Goal: Feedback & Contribution: Contribute content

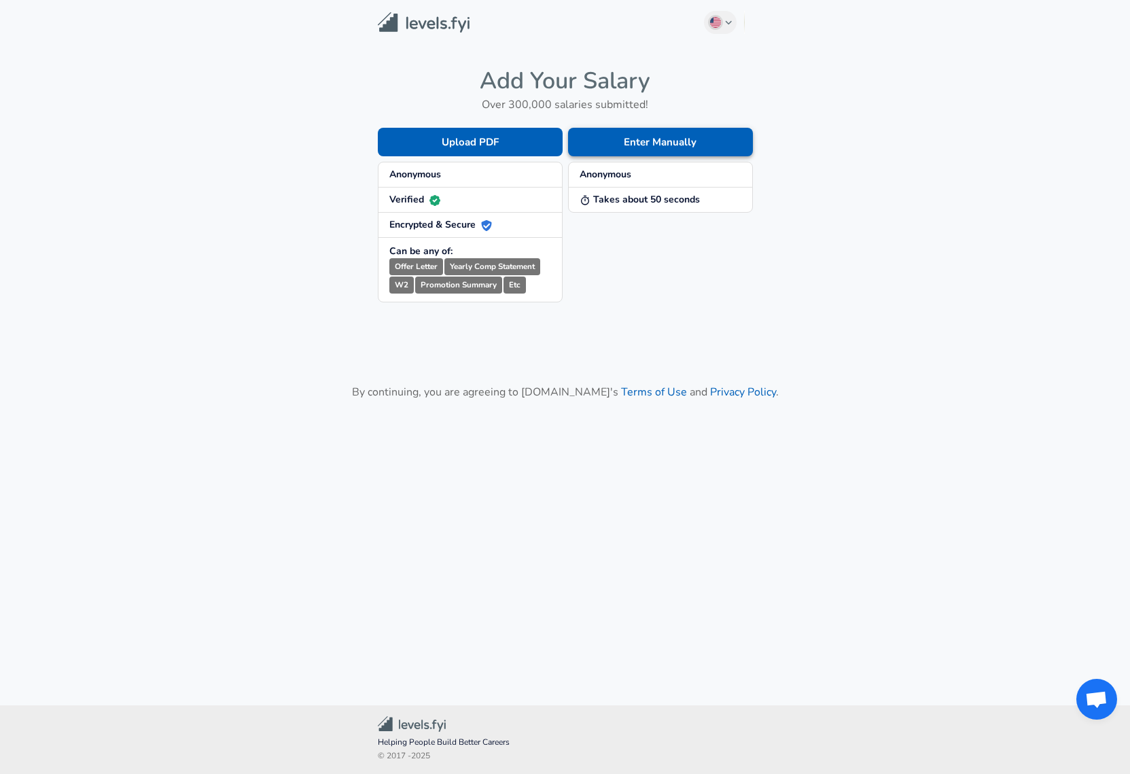
click at [642, 131] on button "Enter Manually" at bounding box center [660, 142] width 185 height 29
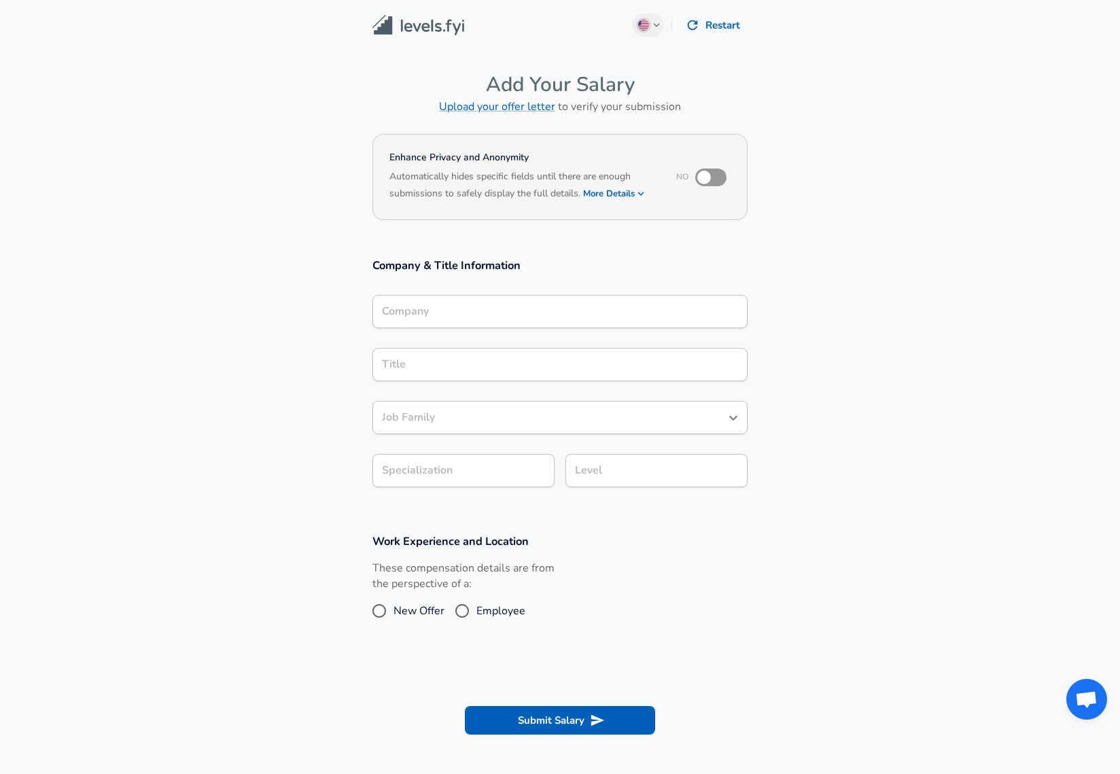
click at [600, 298] on div "Company" at bounding box center [560, 311] width 375 height 33
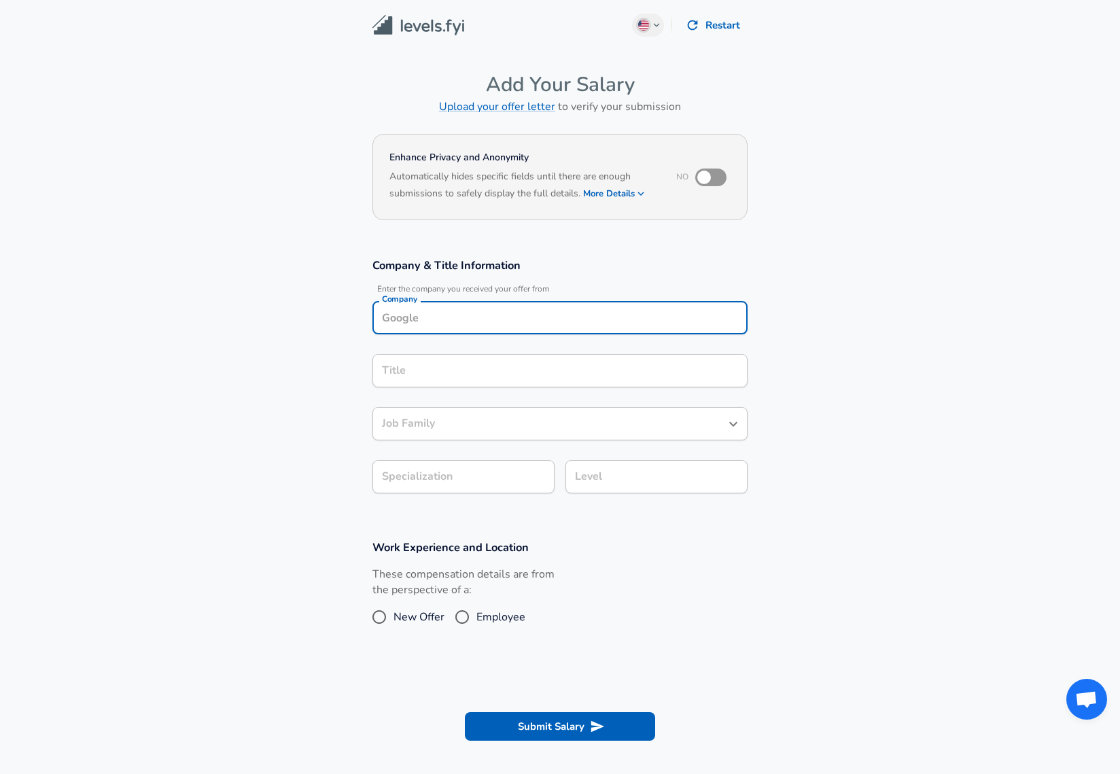
scroll to position [14, 0]
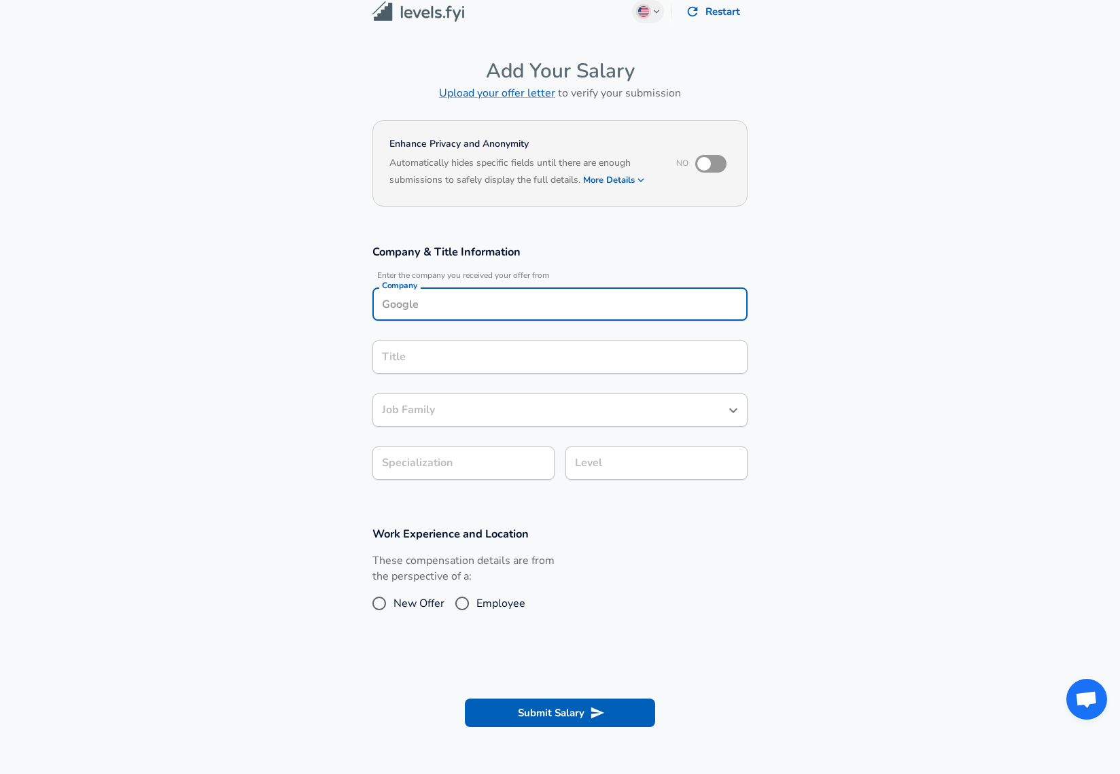
click at [398, 9] on img at bounding box center [419, 11] width 92 height 21
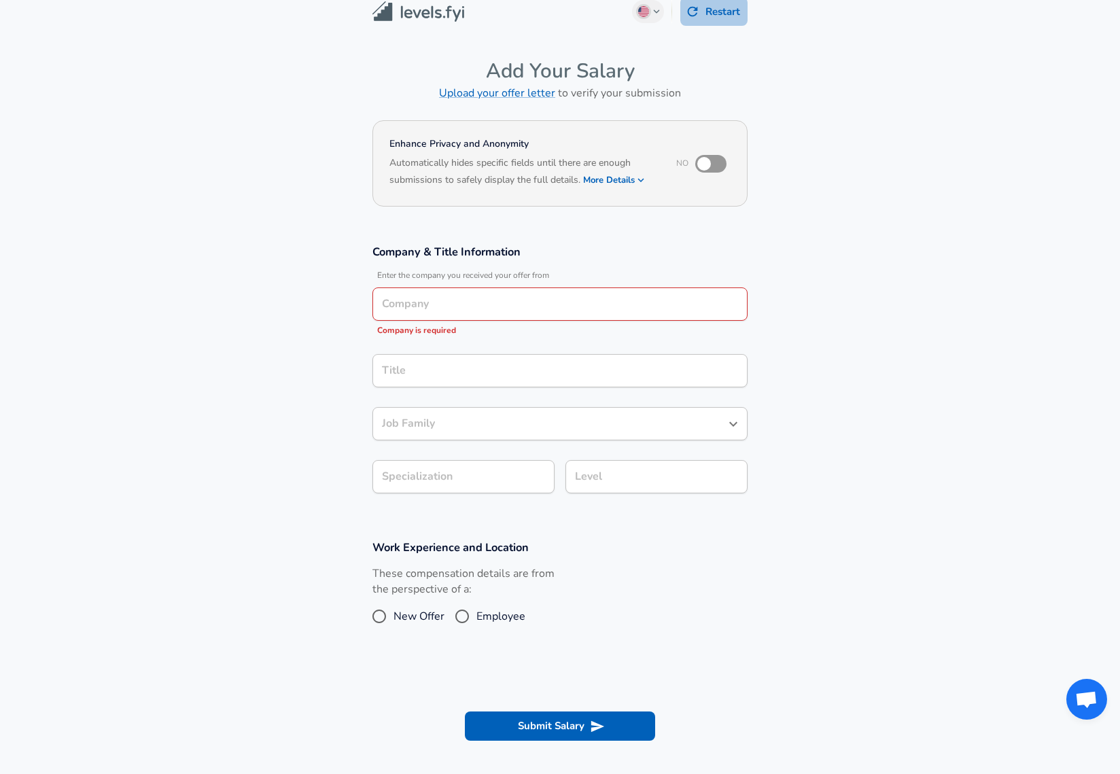
drag, startPoint x: 727, startPoint y: 25, endPoint x: 801, endPoint y: 30, distance: 74.2
click at [801, 30] on main "English ([GEOGRAPHIC_DATA]) Change Restart Add Your Salary Upload your offer le…" at bounding box center [560, 464] width 1120 height 956
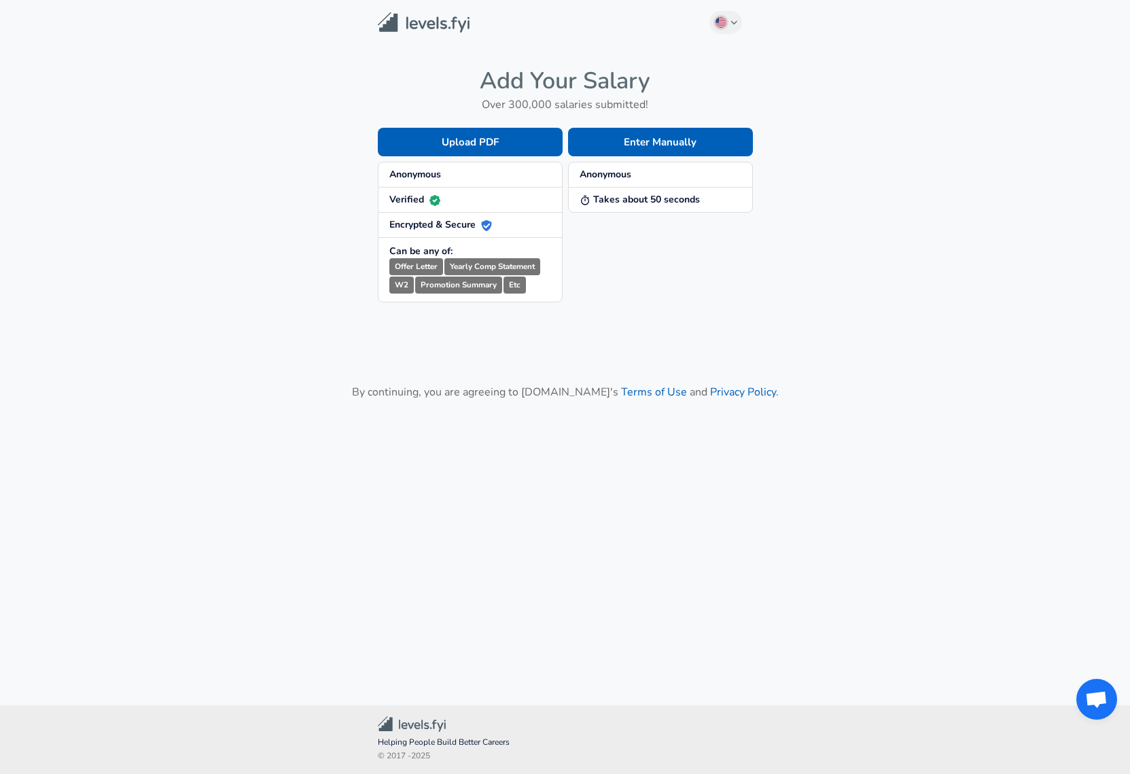
click at [709, 126] on div "Enter Manually Anonymous Takes about 50 seconds" at bounding box center [658, 204] width 190 height 196
click at [708, 128] on button "Enter Manually" at bounding box center [660, 142] width 185 height 29
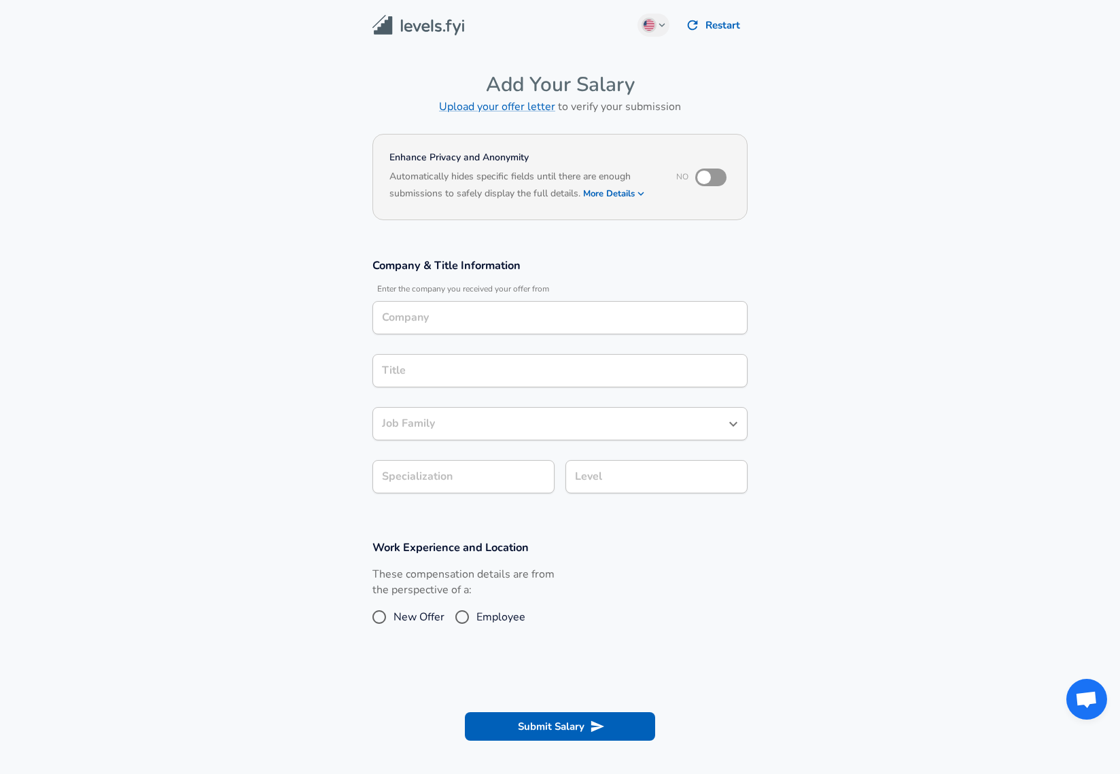
click at [472, 311] on input "Company" at bounding box center [560, 317] width 363 height 21
type input "O"
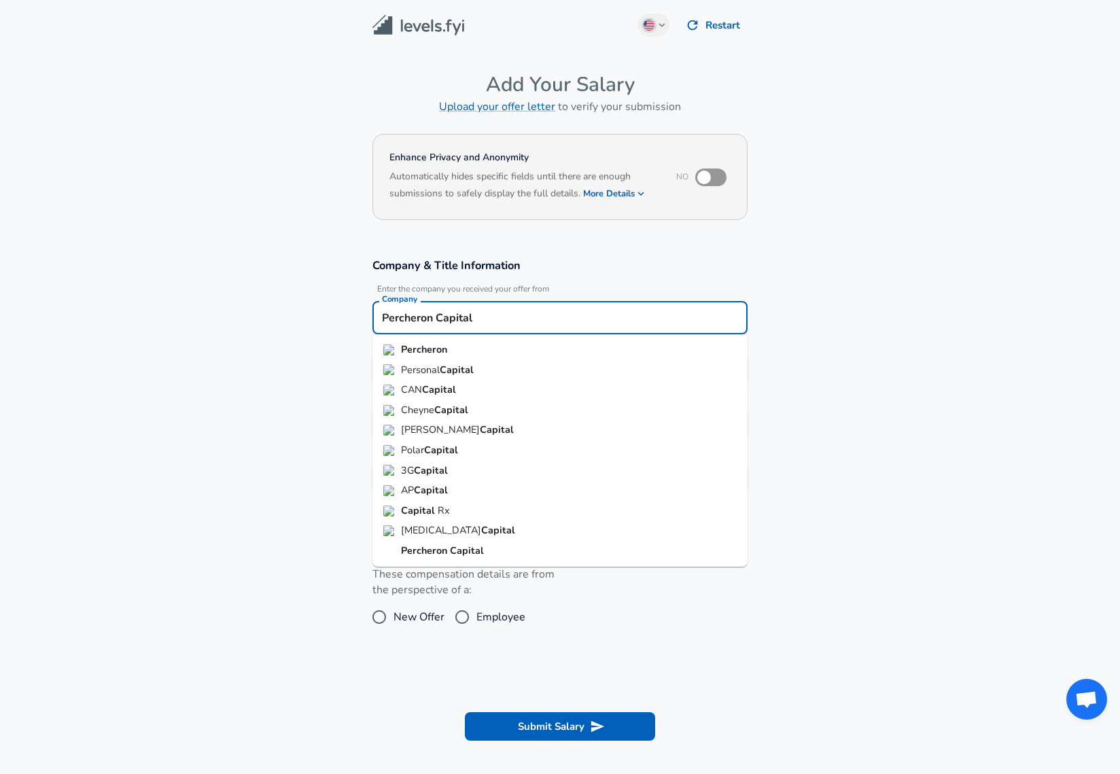
type input "Percheron Capital"
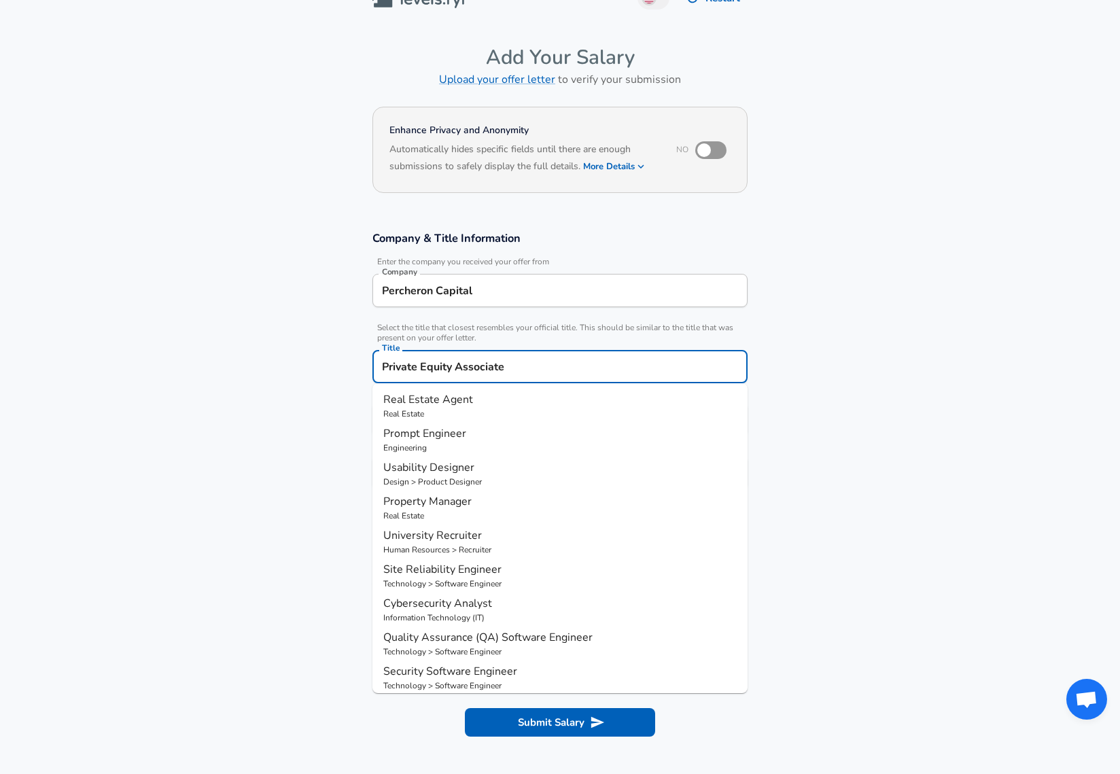
type input "Private Equity Associate"
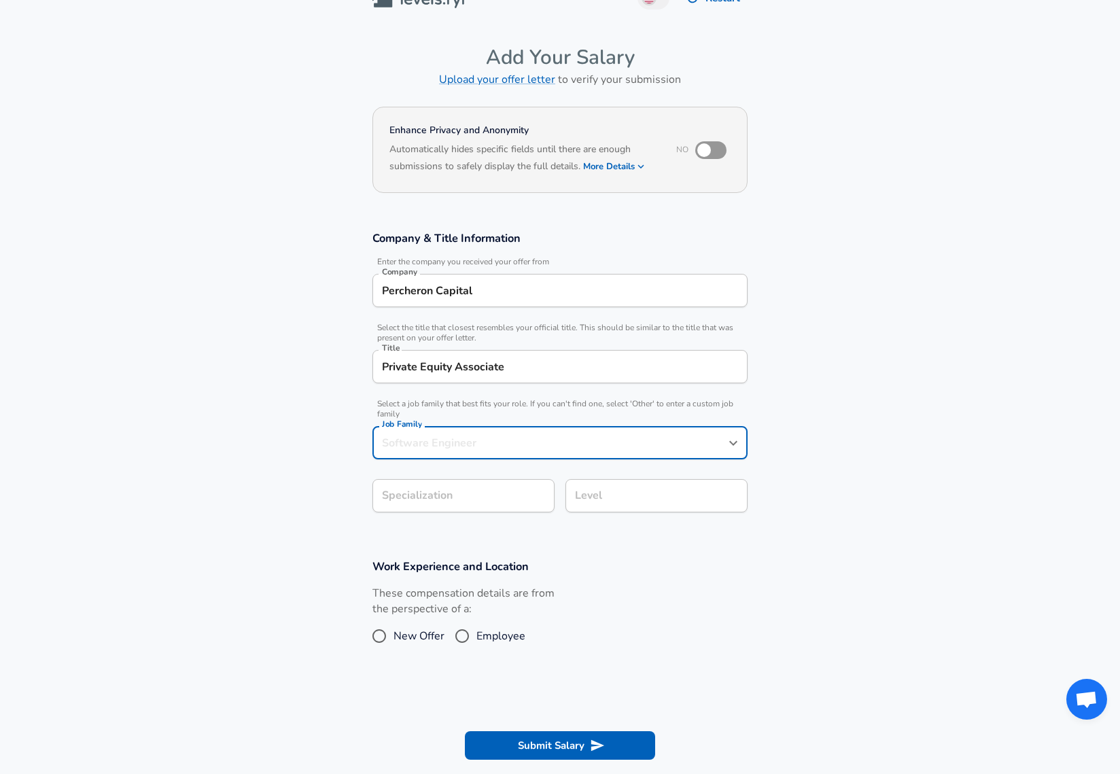
scroll to position [54, 0]
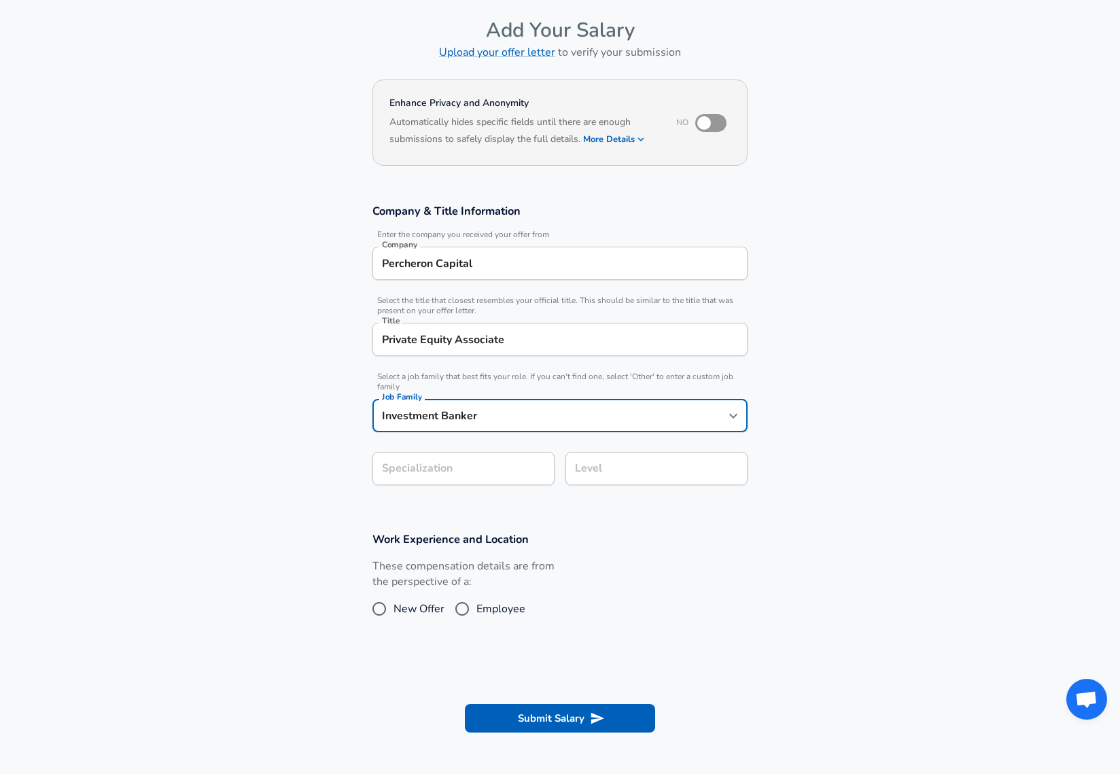
type input "Investment Banker"
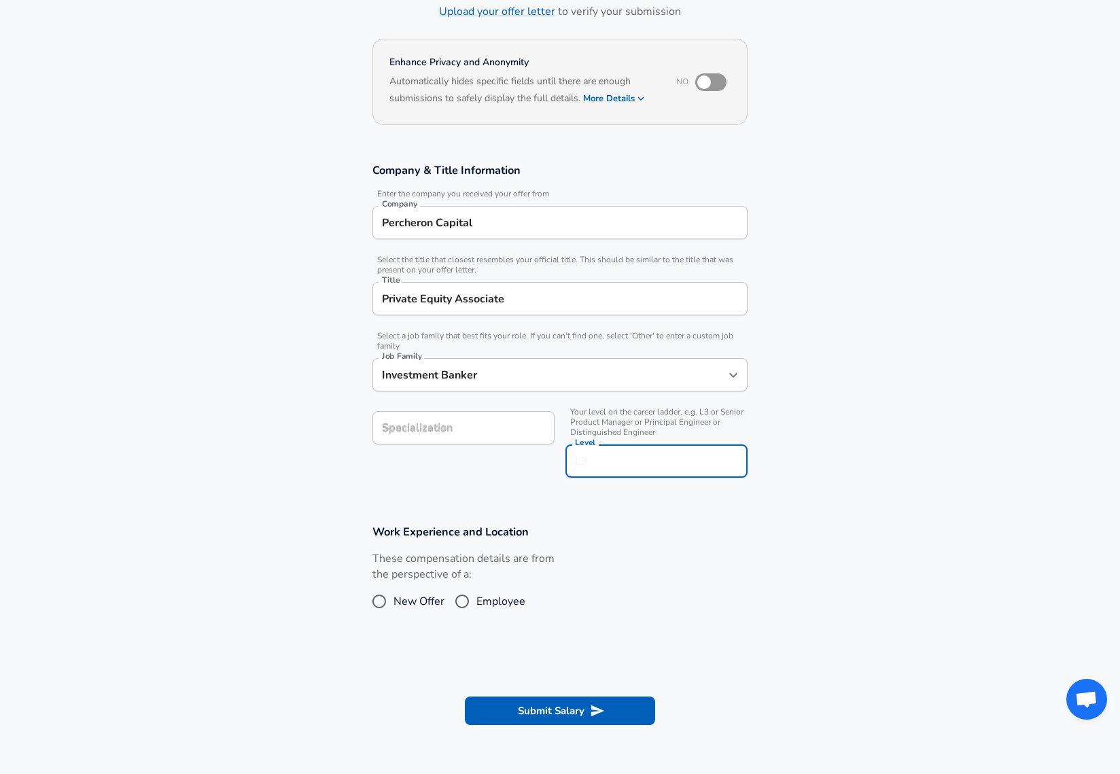
scroll to position [122, 0]
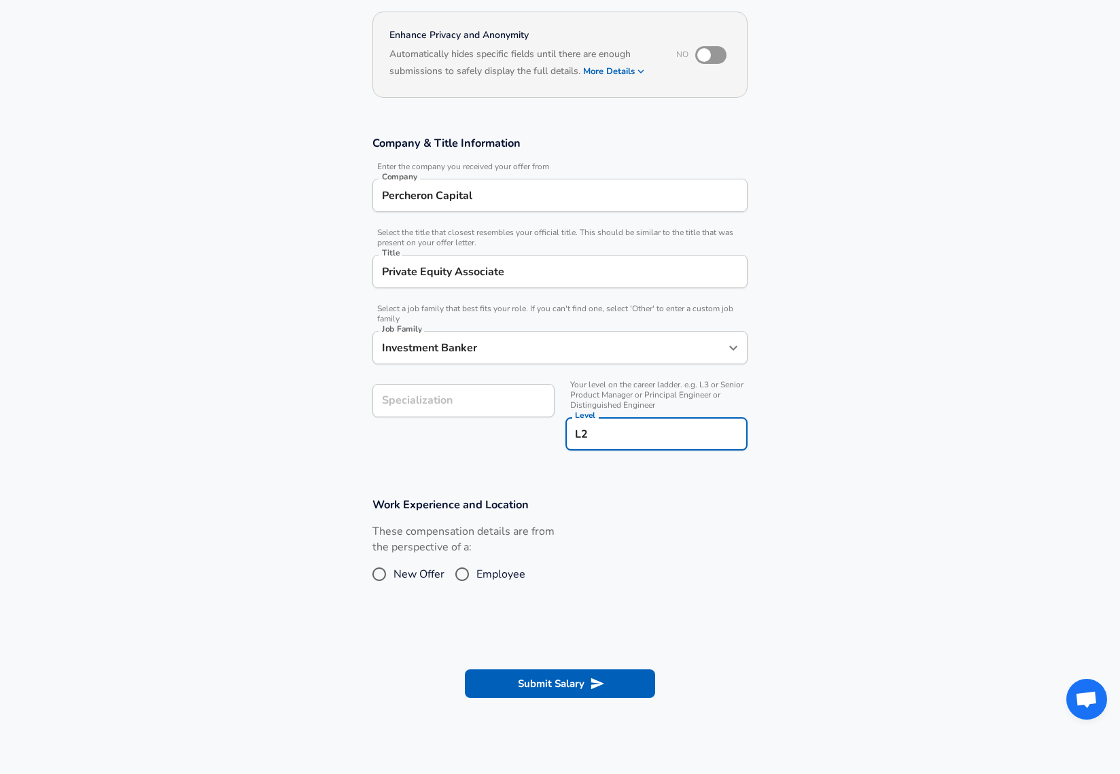
type input "L2"
click at [451, 568] on input "Employee" at bounding box center [462, 575] width 29 height 22
radio input "true"
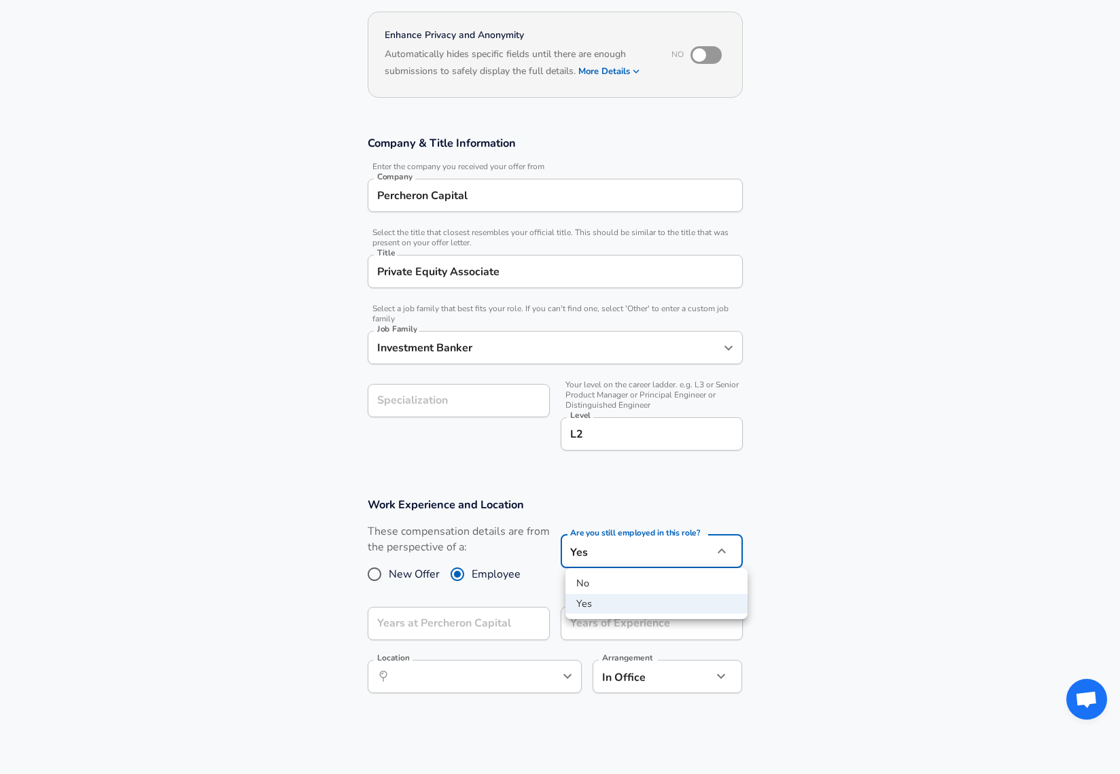
click at [628, 566] on body "English (US) Change Restart Add Your Salary Upload your offer letter to verify …" at bounding box center [560, 265] width 1120 height 774
click at [616, 584] on li "No" at bounding box center [657, 584] width 182 height 20
type input "no"
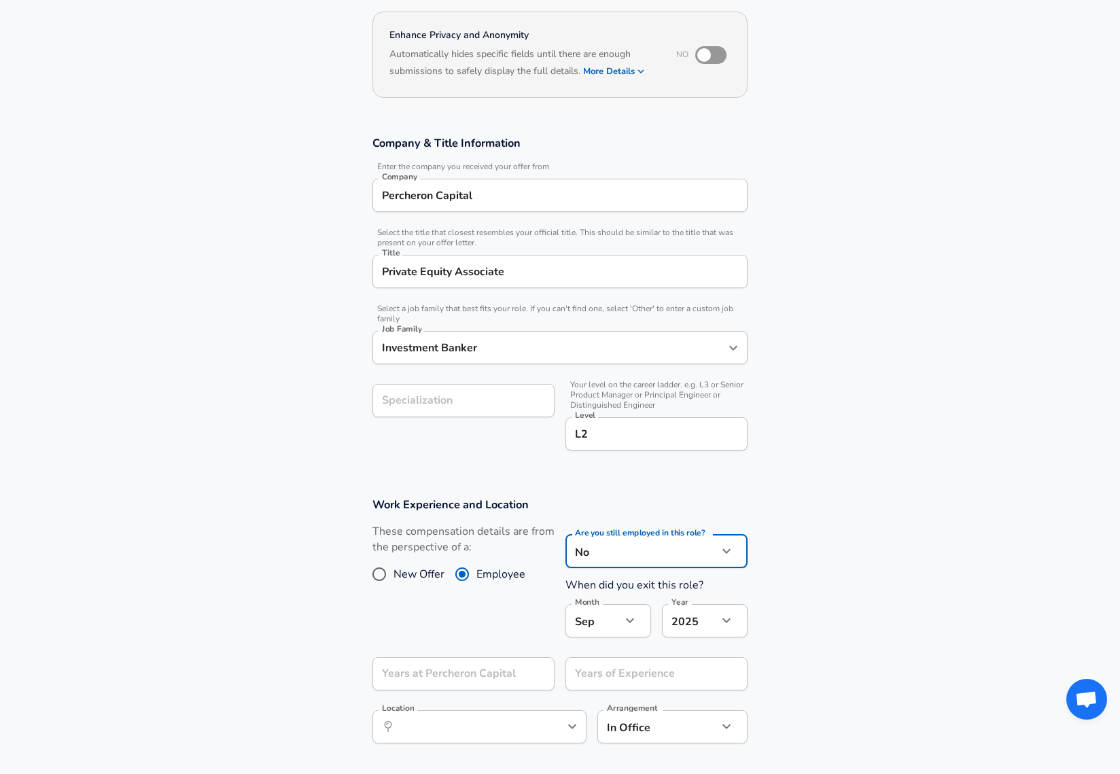
click at [594, 626] on body "English (US) Change Restart Add Your Salary Upload your offer letter to verify …" at bounding box center [560, 265] width 1120 height 774
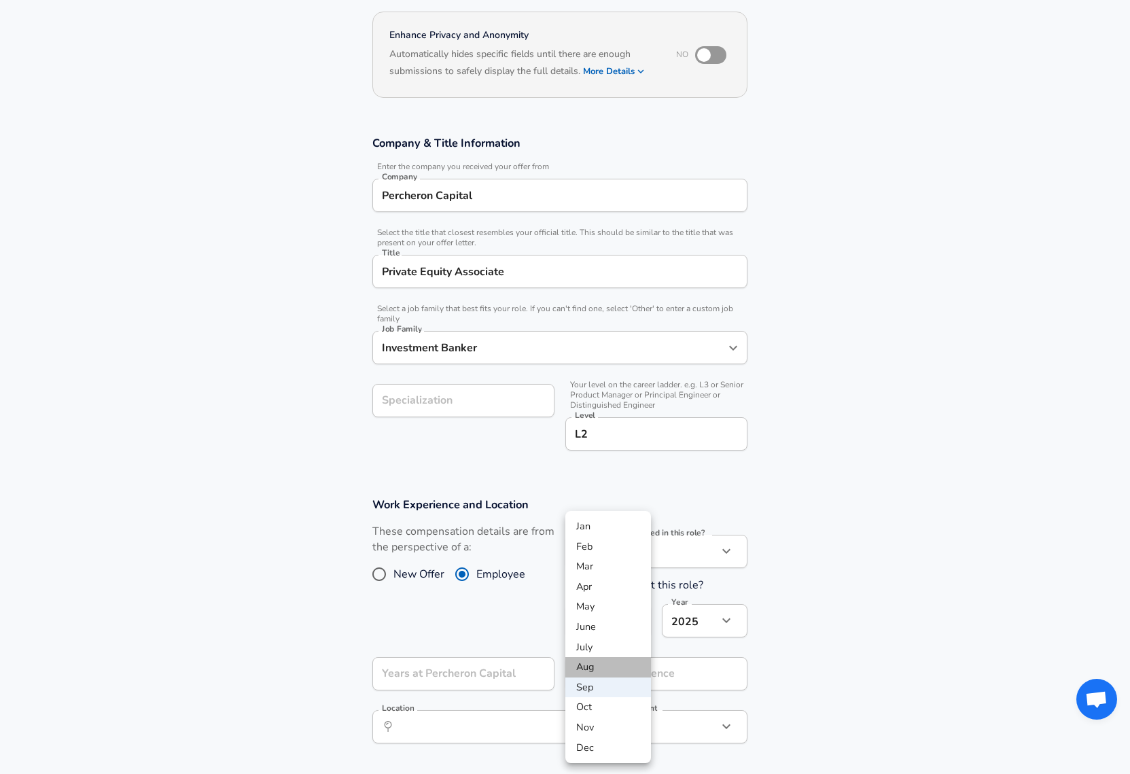
click at [598, 672] on li "Aug" at bounding box center [609, 667] width 86 height 20
type input "8"
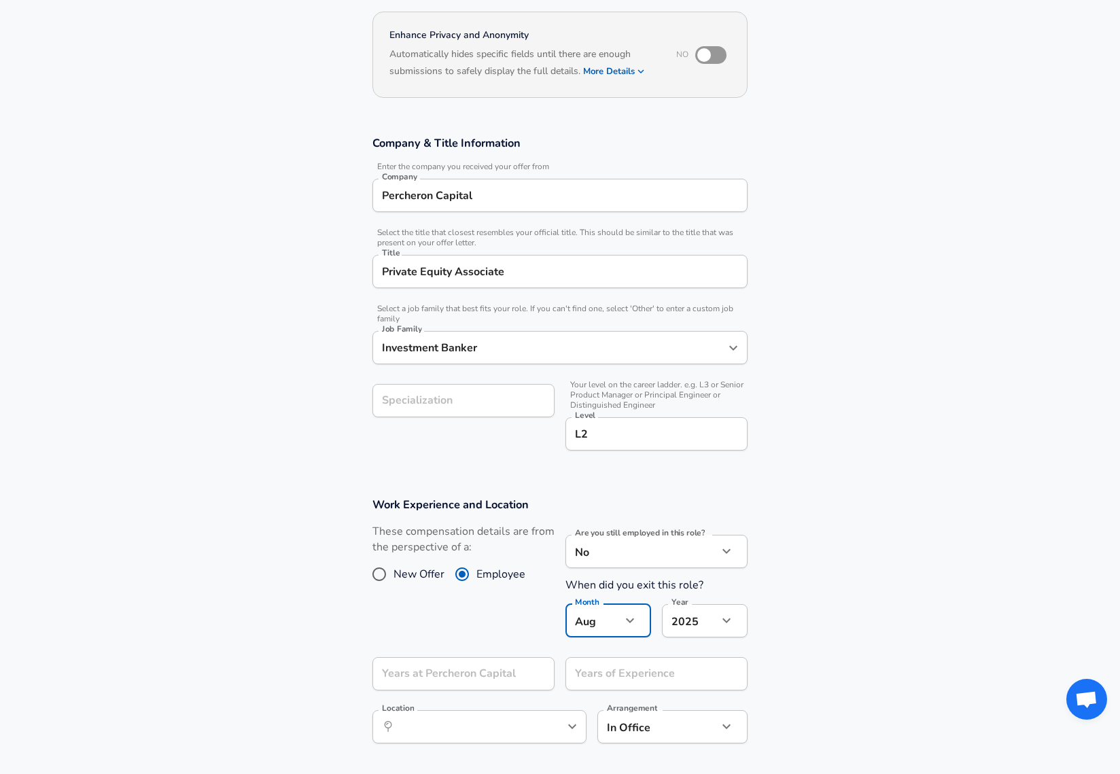
click at [850, 644] on section "Work Experience and Location These compensation details are from the perspectiv…" at bounding box center [560, 627] width 1120 height 292
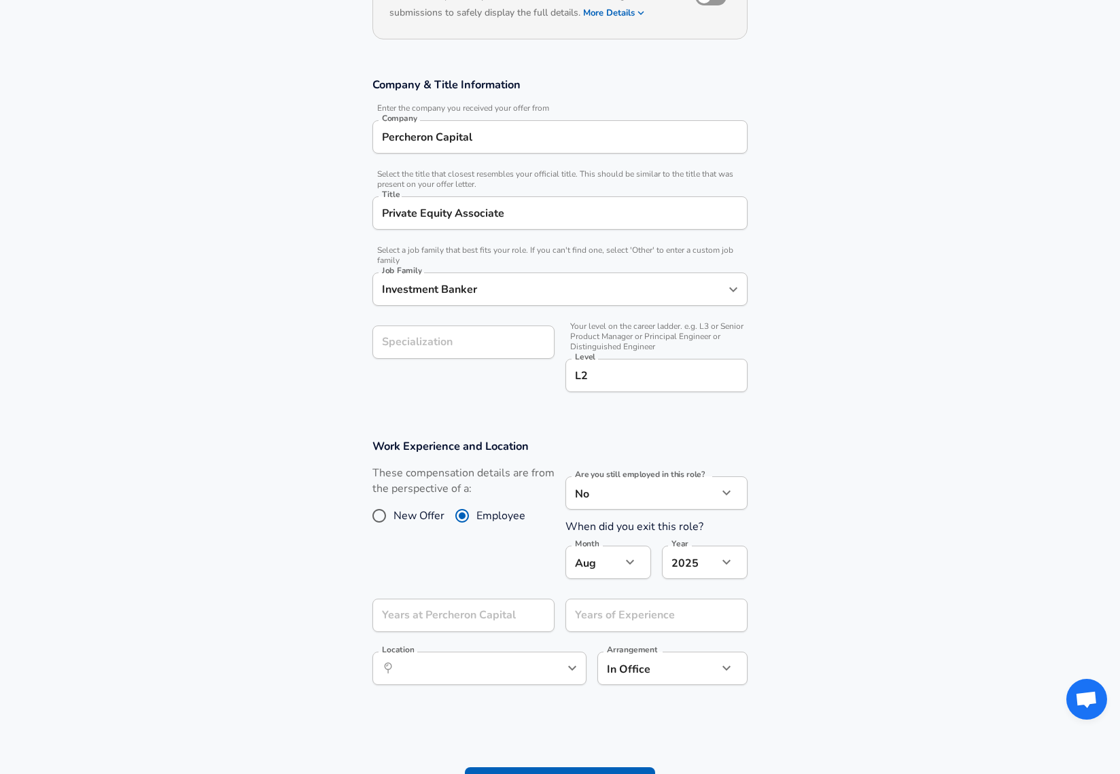
scroll to position [258, 0]
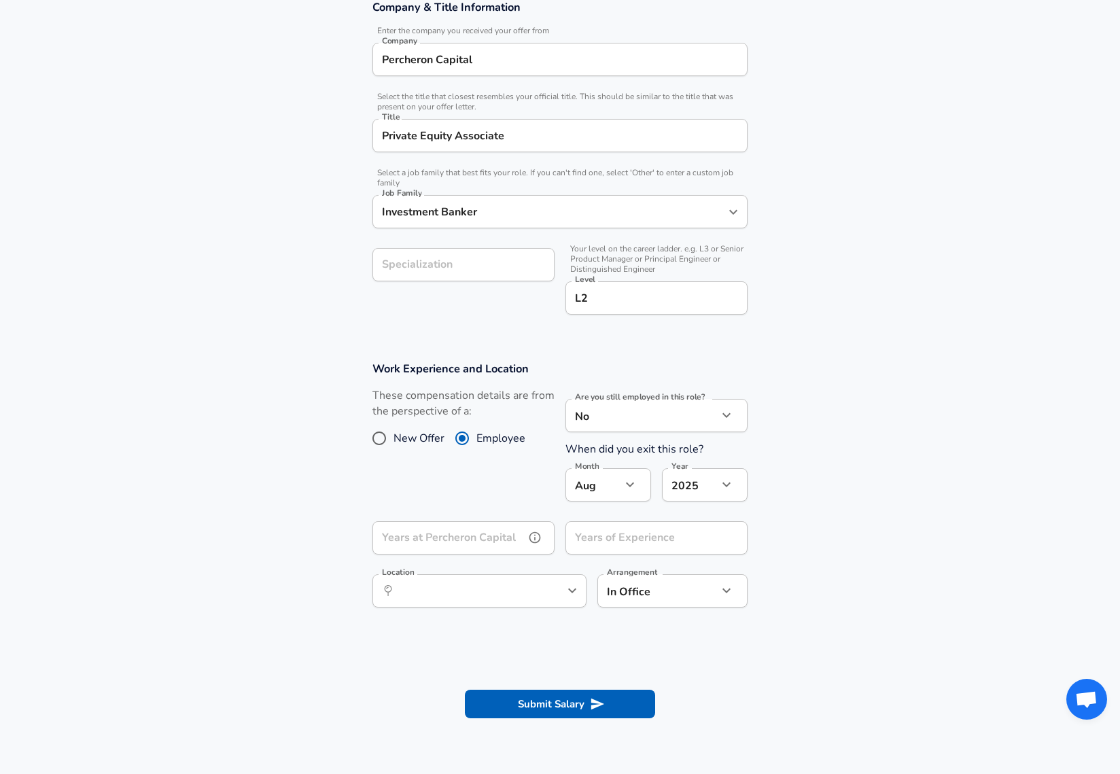
click at [466, 536] on input "Years at Percheron Capital" at bounding box center [449, 537] width 152 height 33
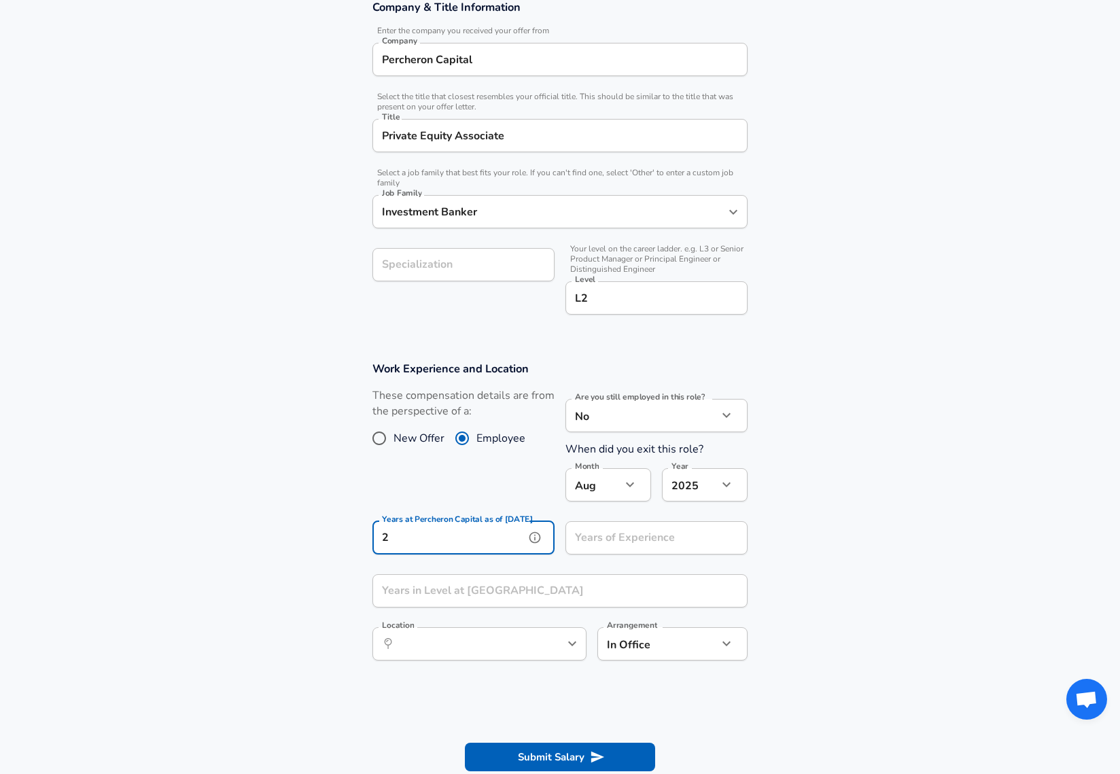
type input "2"
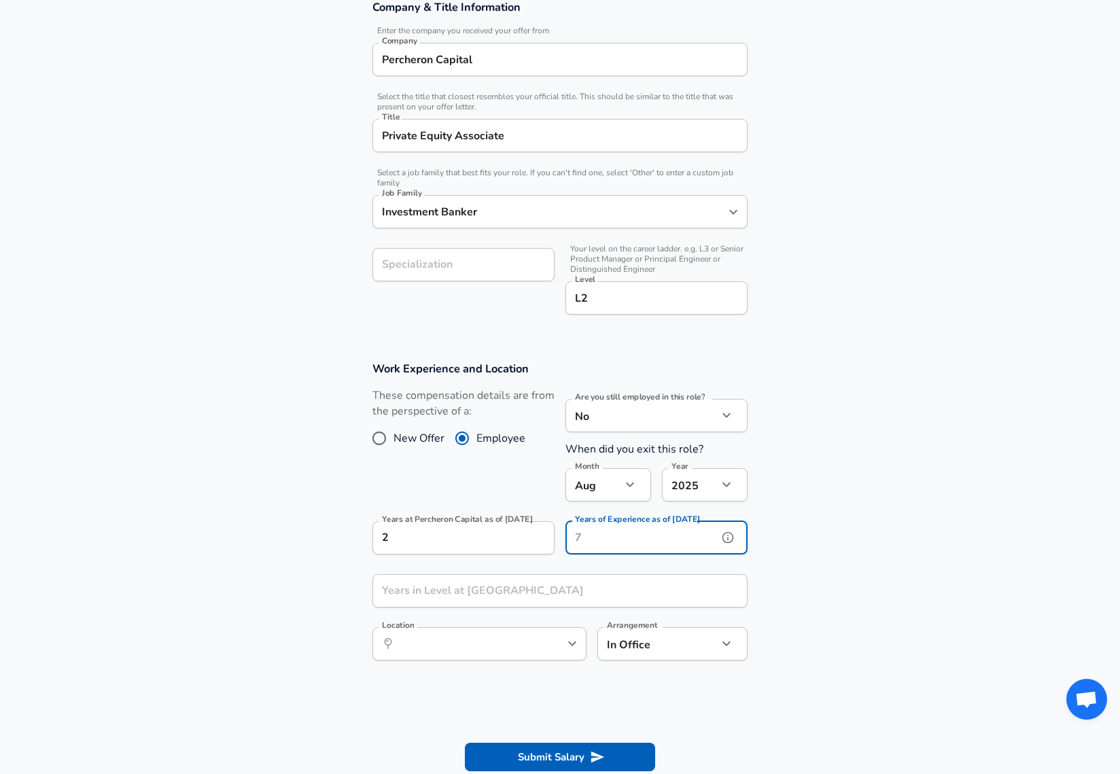
click at [715, 534] on div "Years of Experience as of Aug 2025 Years of Experience as of Aug 2025" at bounding box center [657, 539] width 182 height 37
type input "5"
click at [810, 557] on section "Work Experience and Location These compensation details are from the perspectiv…" at bounding box center [560, 517] width 1120 height 345
click at [621, 578] on input "Years in Level at Percheron Capital" at bounding box center [545, 590] width 345 height 33
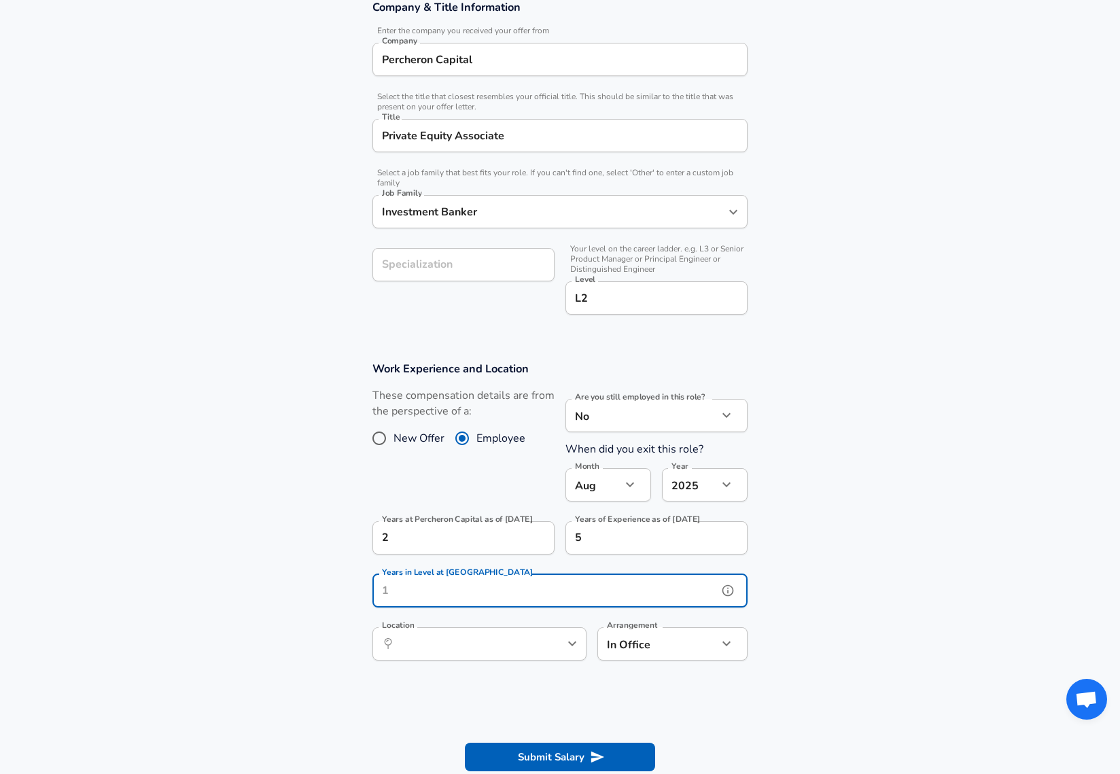
click at [613, 580] on input "Years in Level at Percheron Capital" at bounding box center [545, 590] width 345 height 33
click at [578, 654] on div "​ Location" at bounding box center [480, 643] width 214 height 33
type input "2"
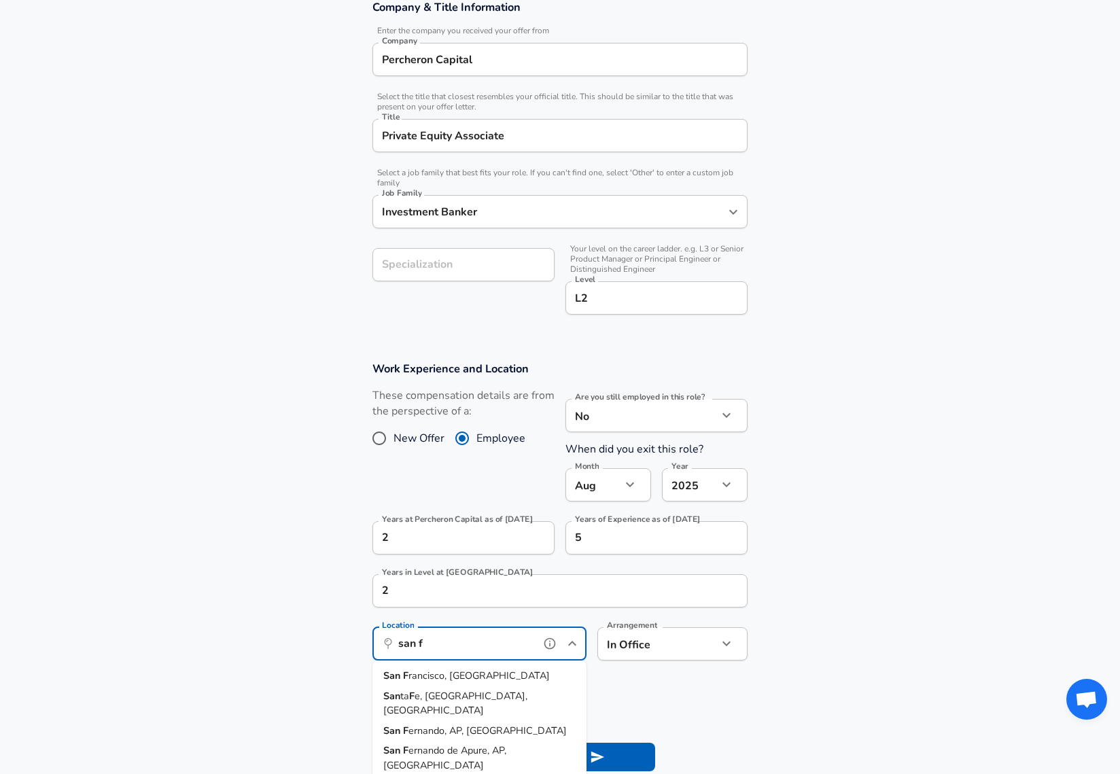
click at [463, 675] on li "San F rancisco, CA" at bounding box center [480, 676] width 214 height 20
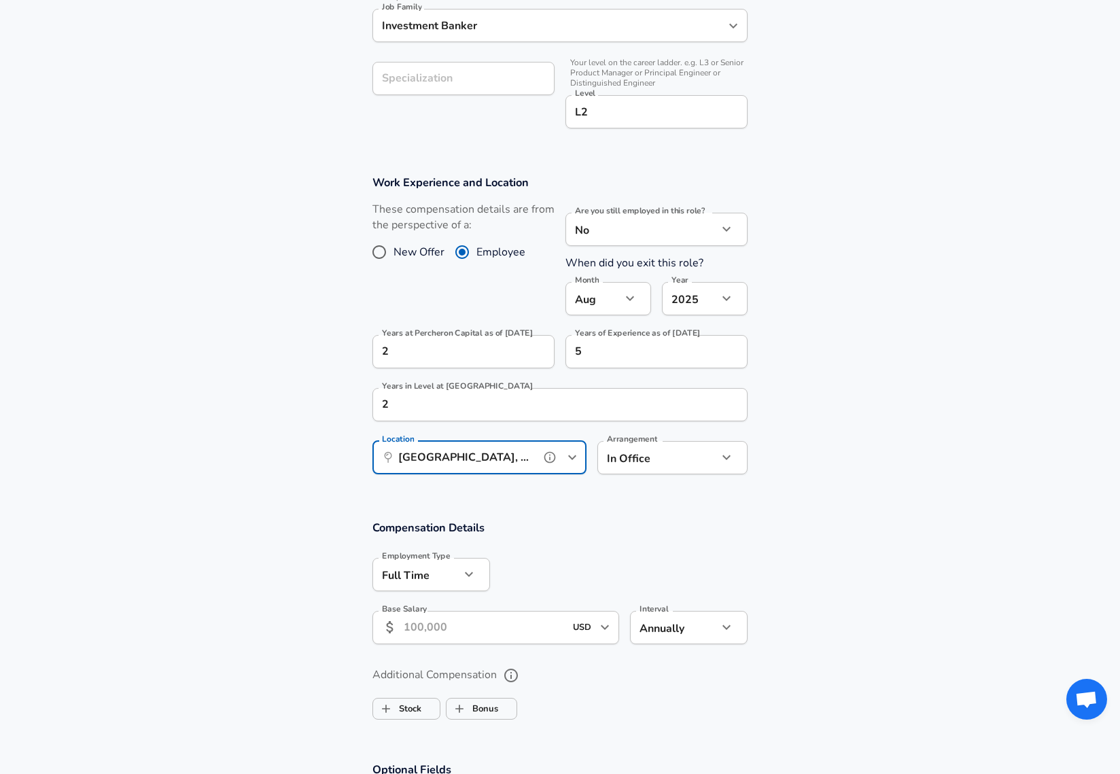
scroll to position [462, 0]
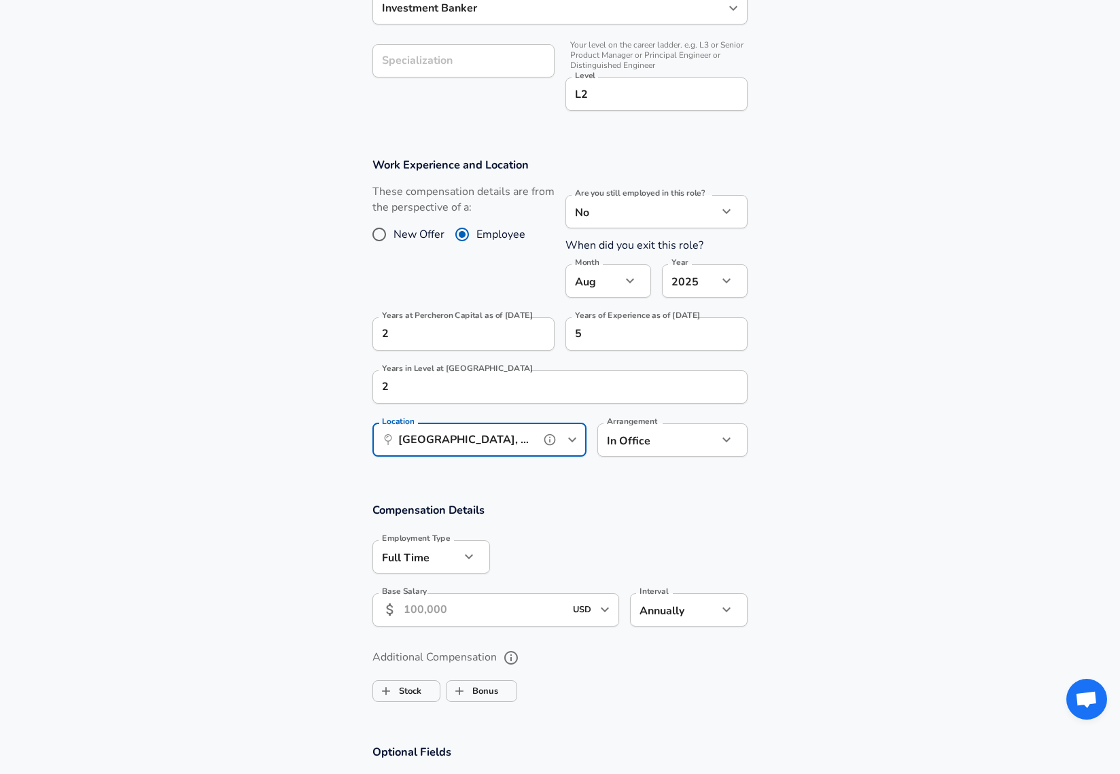
type input "San Francisco, CA"
click at [552, 611] on input "Base Salary" at bounding box center [484, 609] width 161 height 33
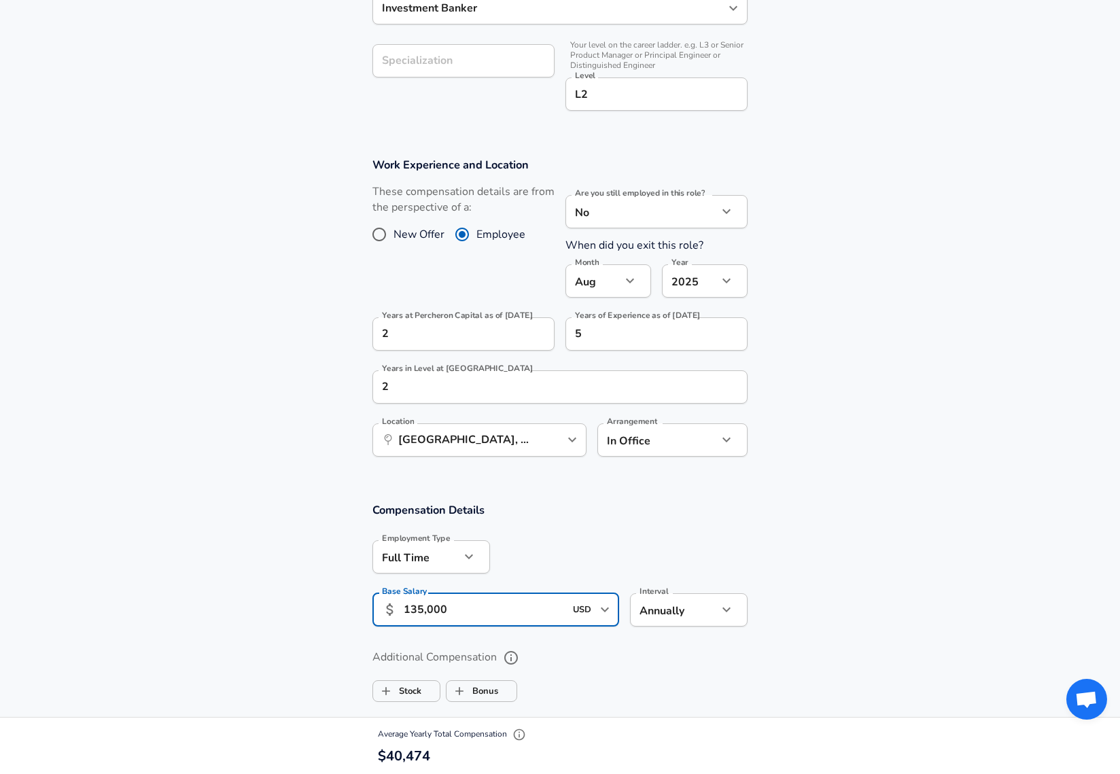
scroll to position [1, 0]
type input "135,000"
click at [480, 678] on label "Bonus" at bounding box center [473, 691] width 52 height 26
checkbox input "true"
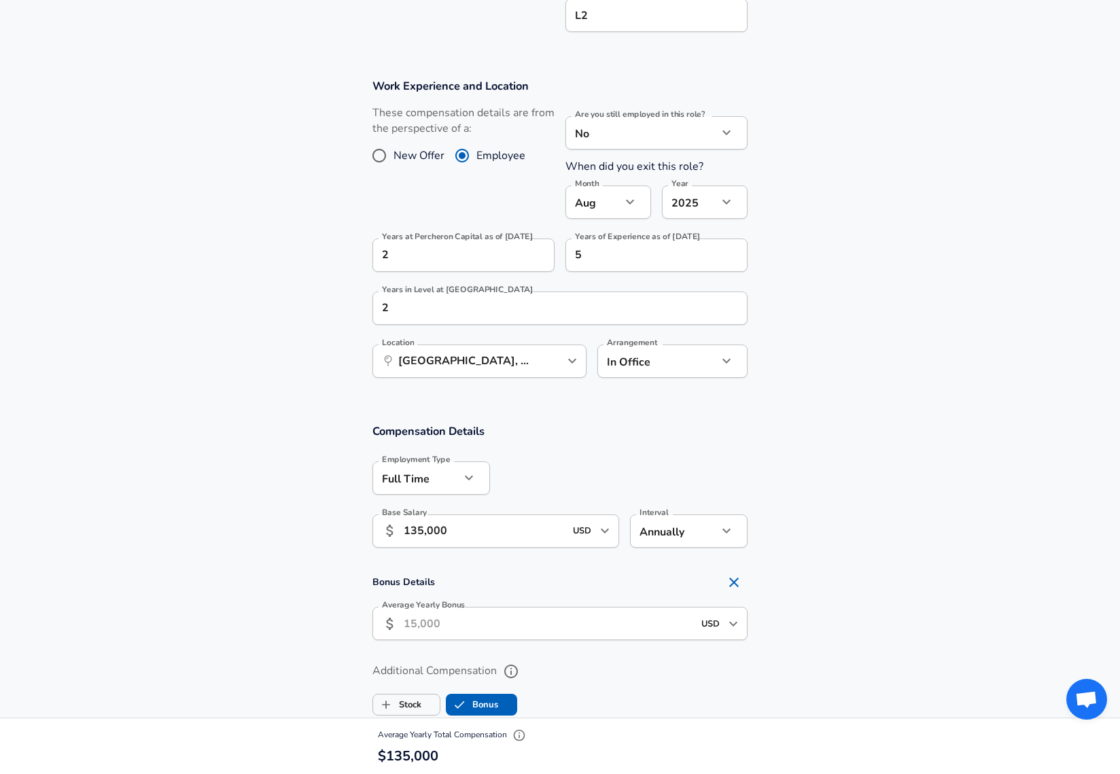
scroll to position [666, 0]
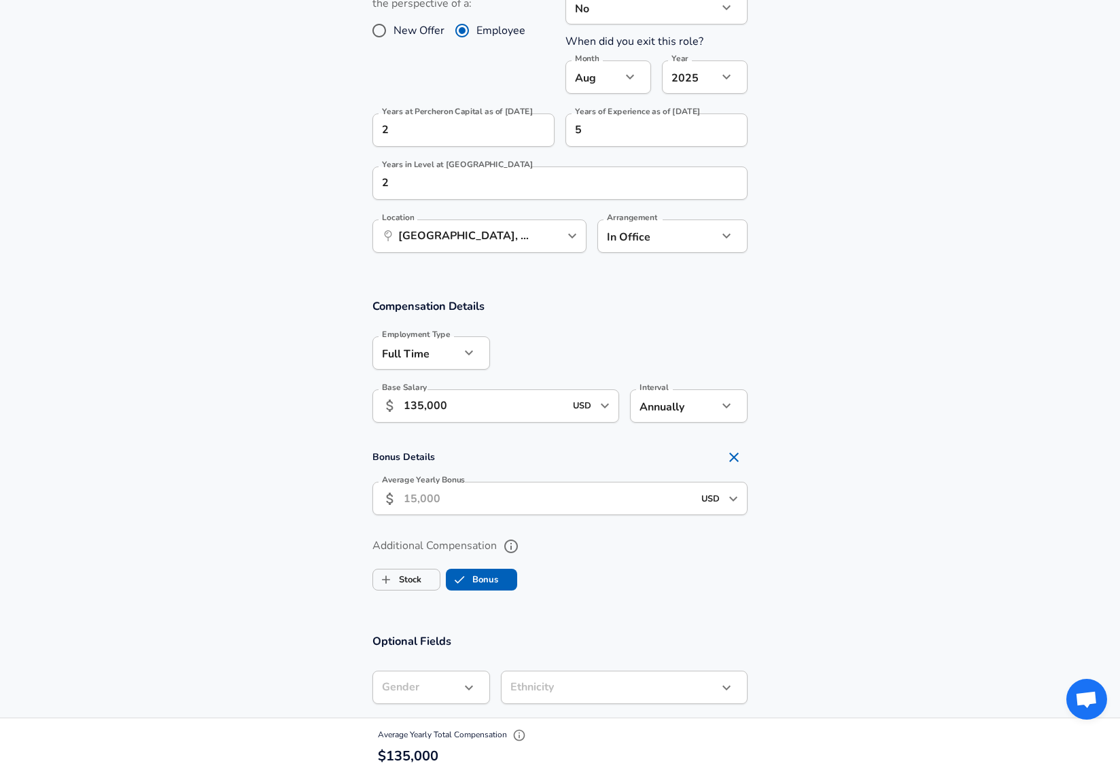
click at [450, 500] on input "Average Yearly Bonus" at bounding box center [549, 498] width 290 height 33
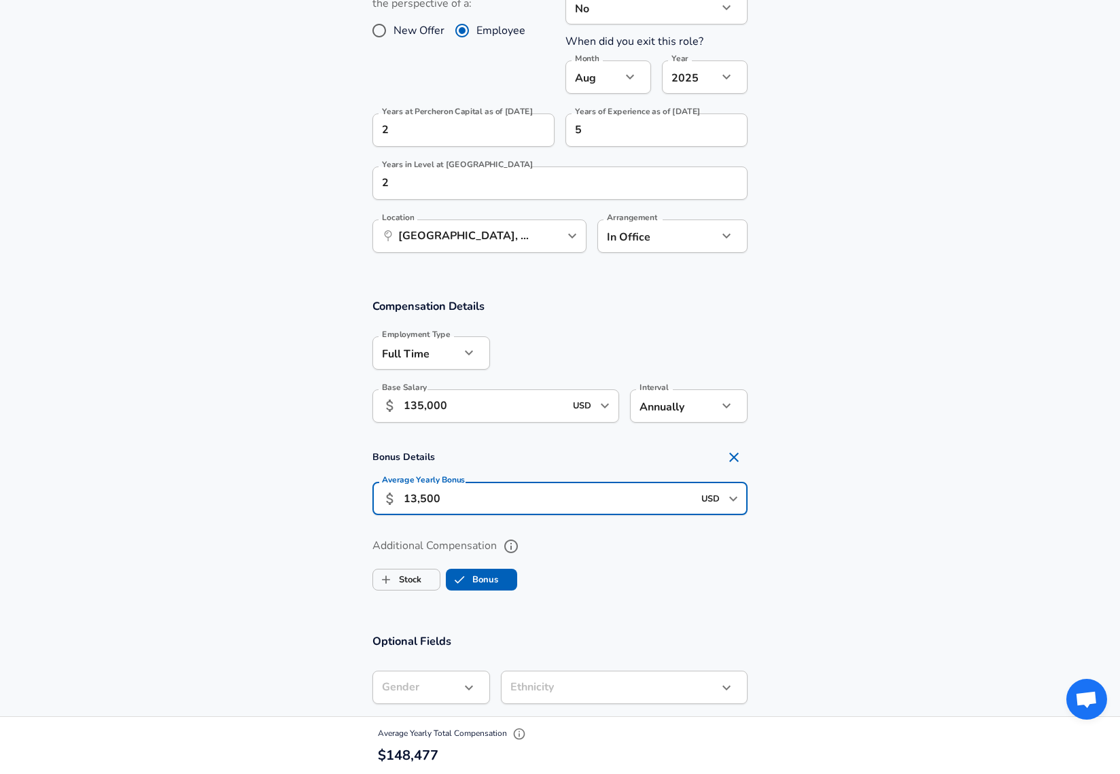
click at [916, 438] on section "Compensation Details Employment Type Full Time full_time Employment Type Base S…" at bounding box center [560, 450] width 1120 height 335
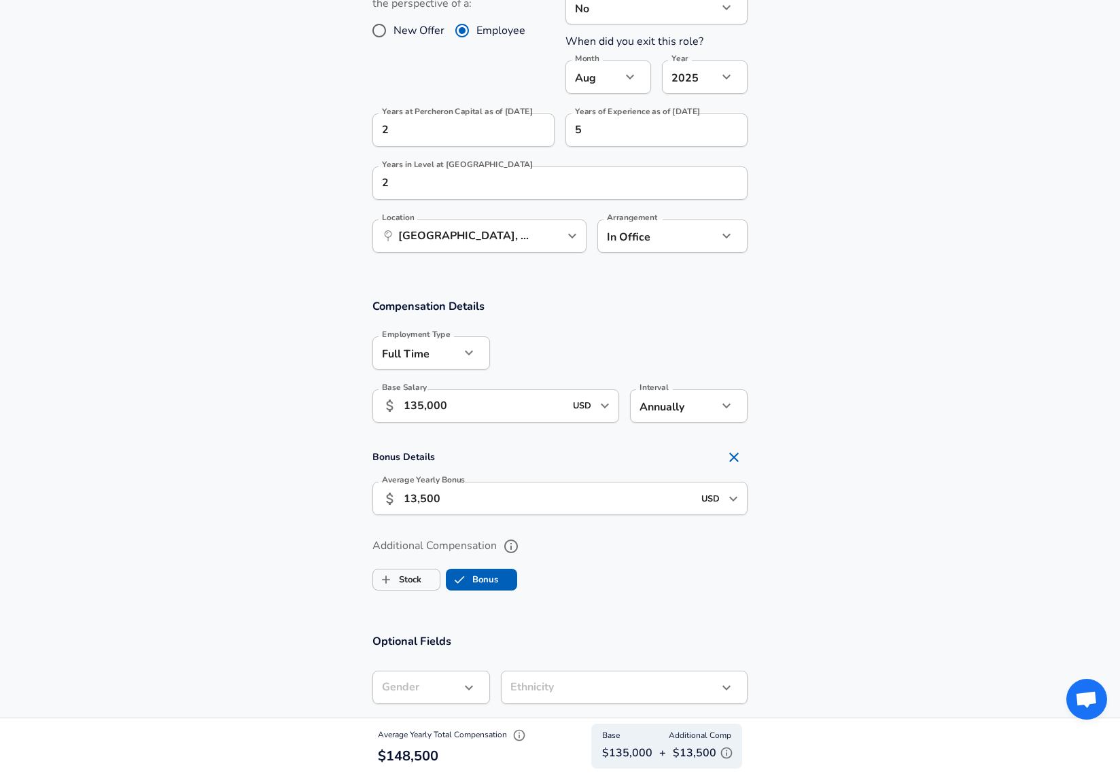
click at [642, 500] on input "13,500" at bounding box center [549, 498] width 290 height 33
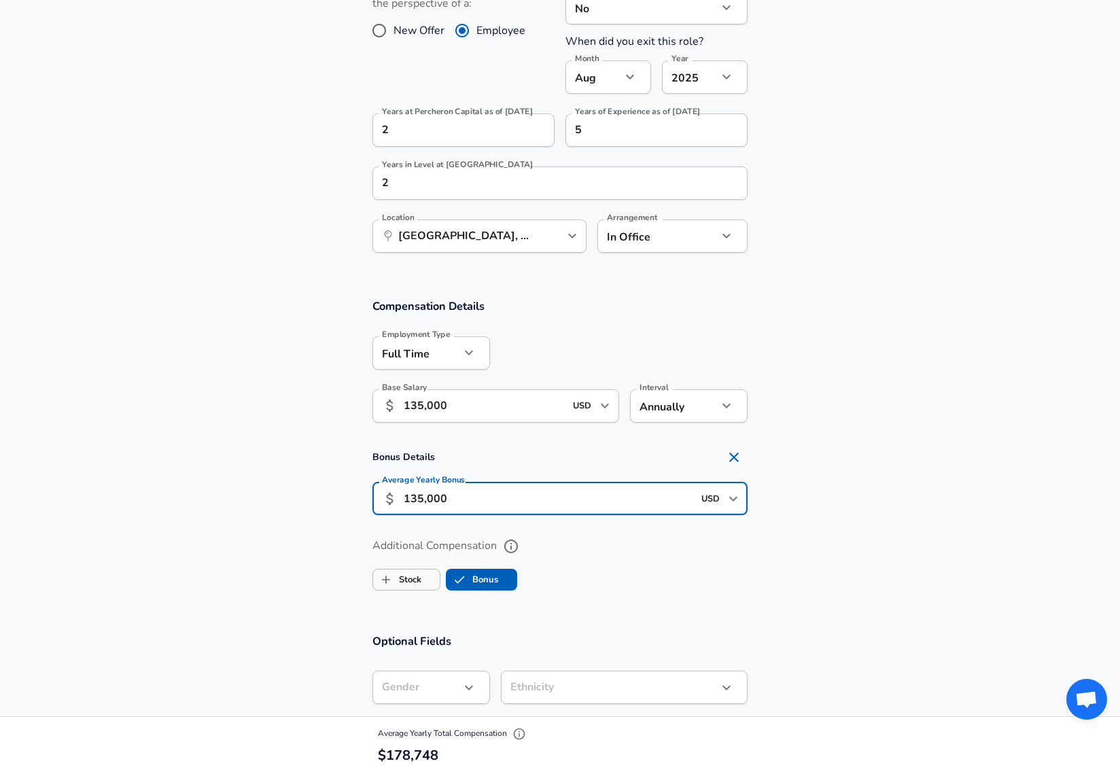
type input "135,000"
click at [704, 558] on label "Additional Compensation" at bounding box center [560, 546] width 375 height 23
click at [523, 558] on button "Additional Compensation" at bounding box center [511, 546] width 23 height 23
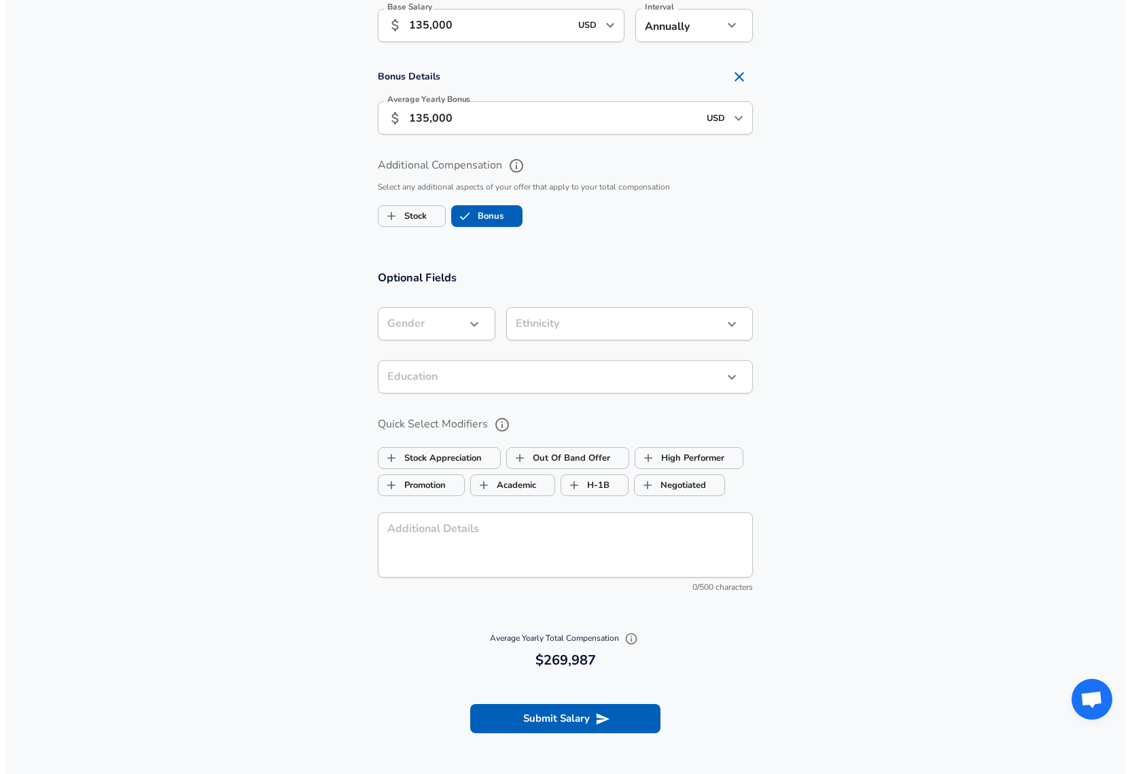
scroll to position [1074, 0]
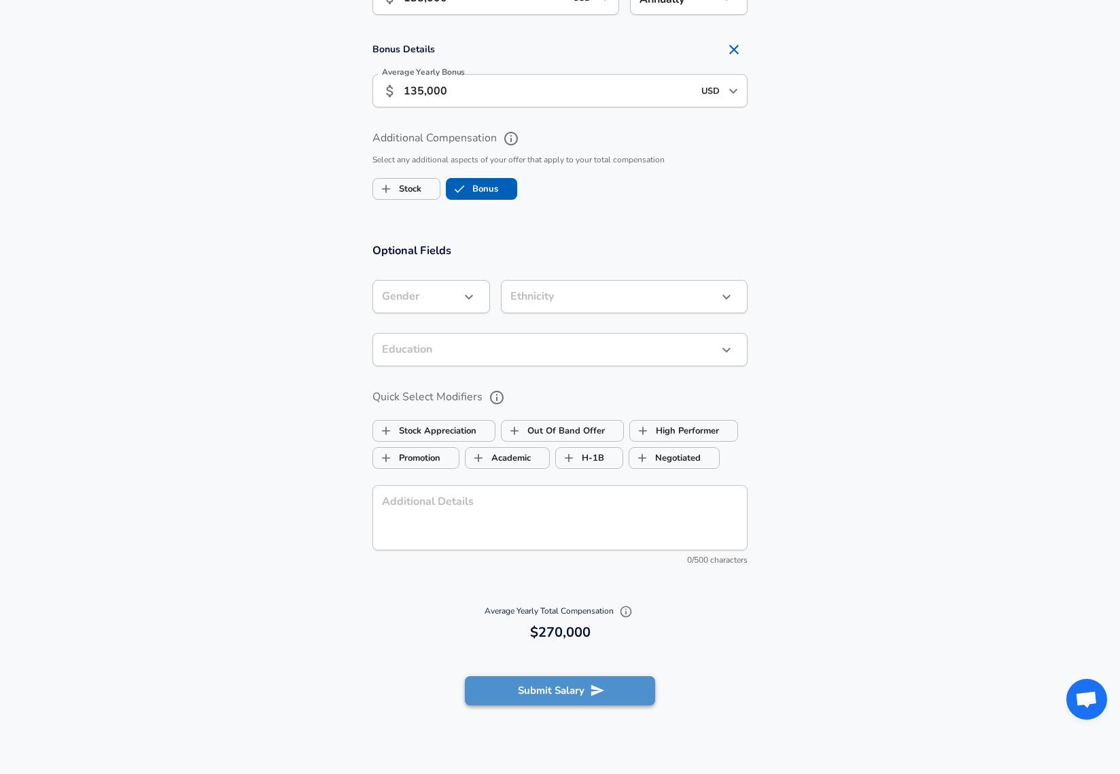
click at [574, 698] on button "Submit Salary" at bounding box center [560, 690] width 190 height 29
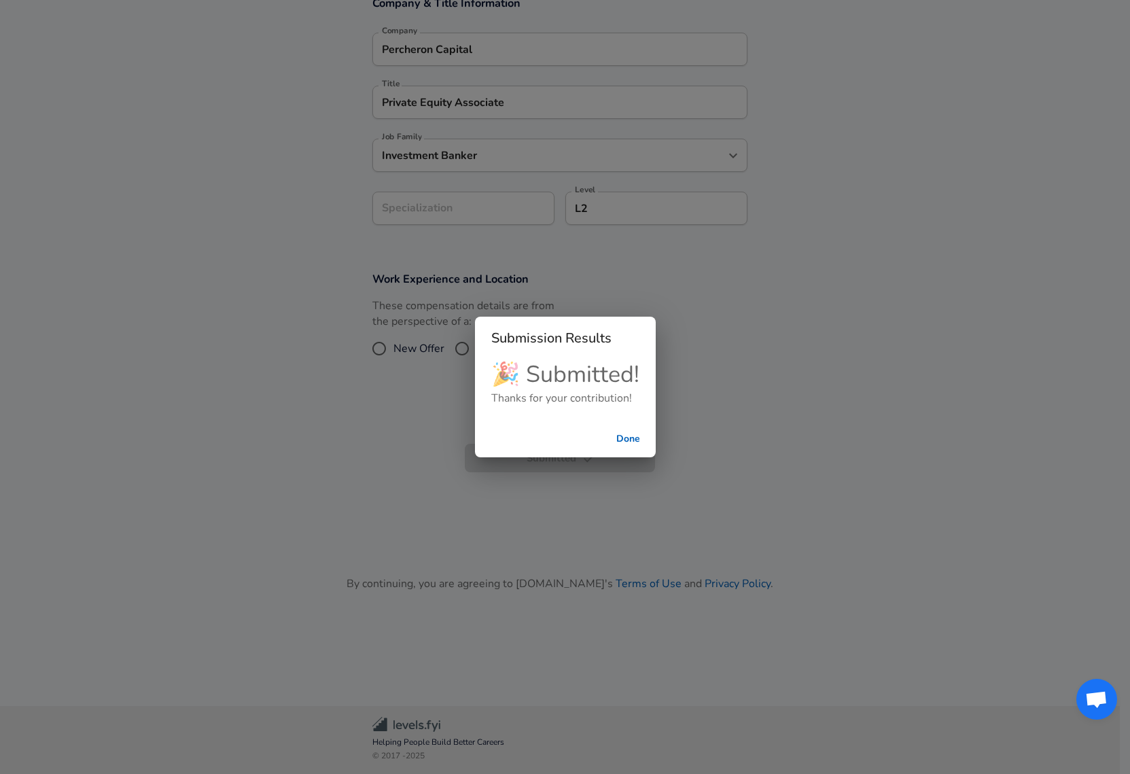
scroll to position [262, 0]
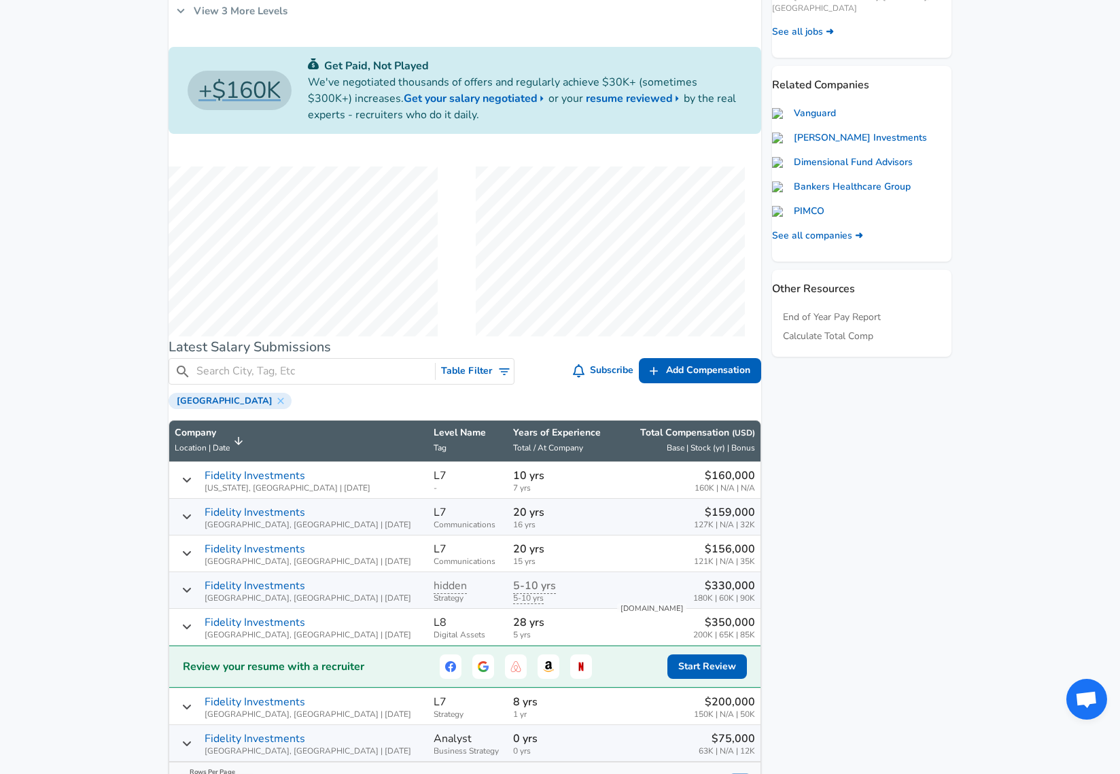
scroll to position [748, 0]
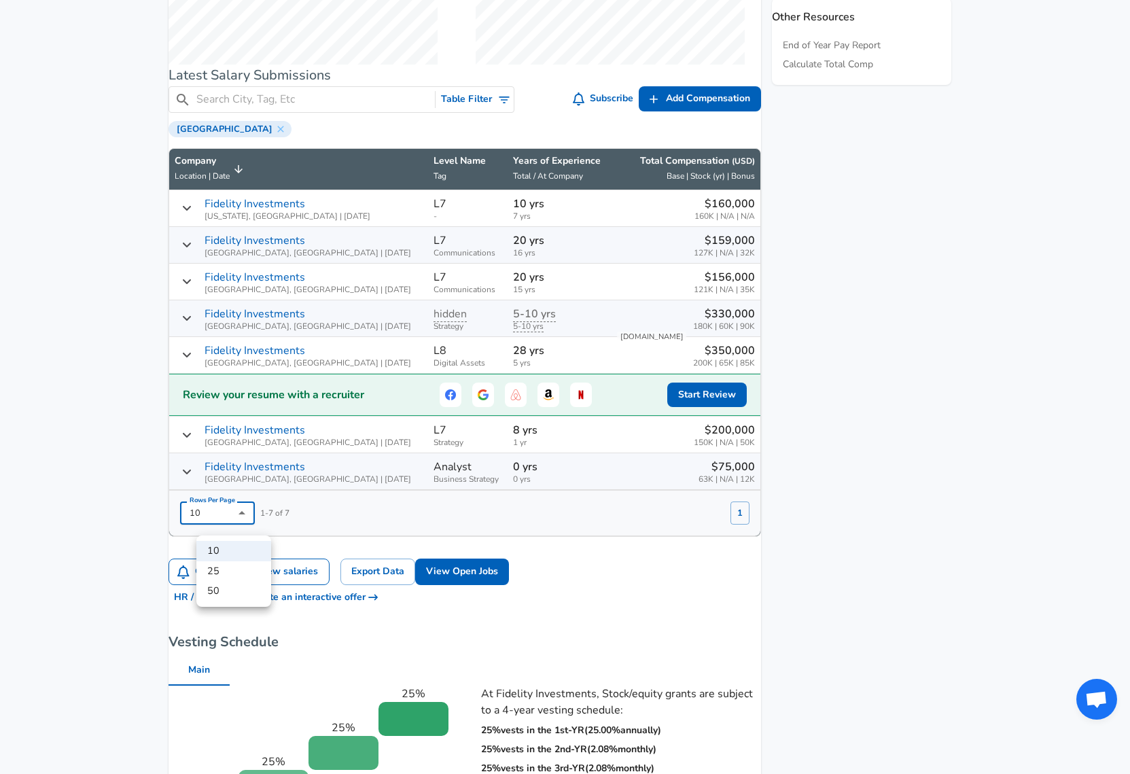
click at [876, 226] on div at bounding box center [565, 387] width 1130 height 774
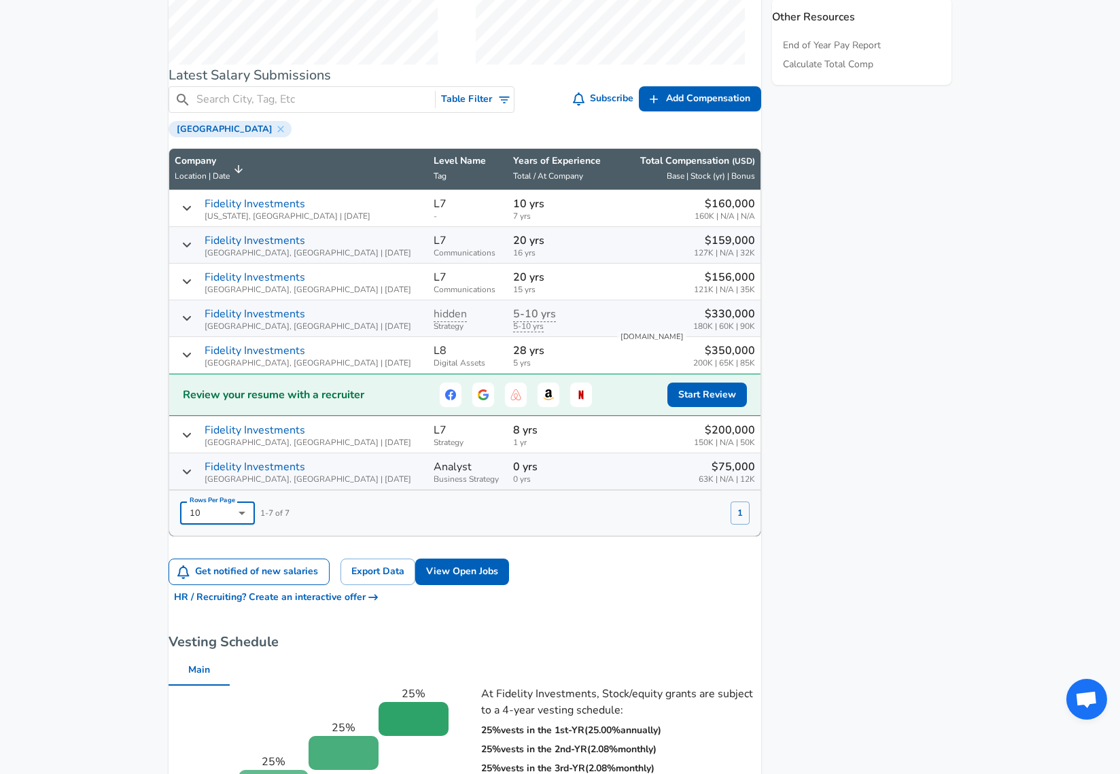
click at [616, 218] on div "$160,000 160K | N/A | N/A" at bounding box center [685, 208] width 139 height 25
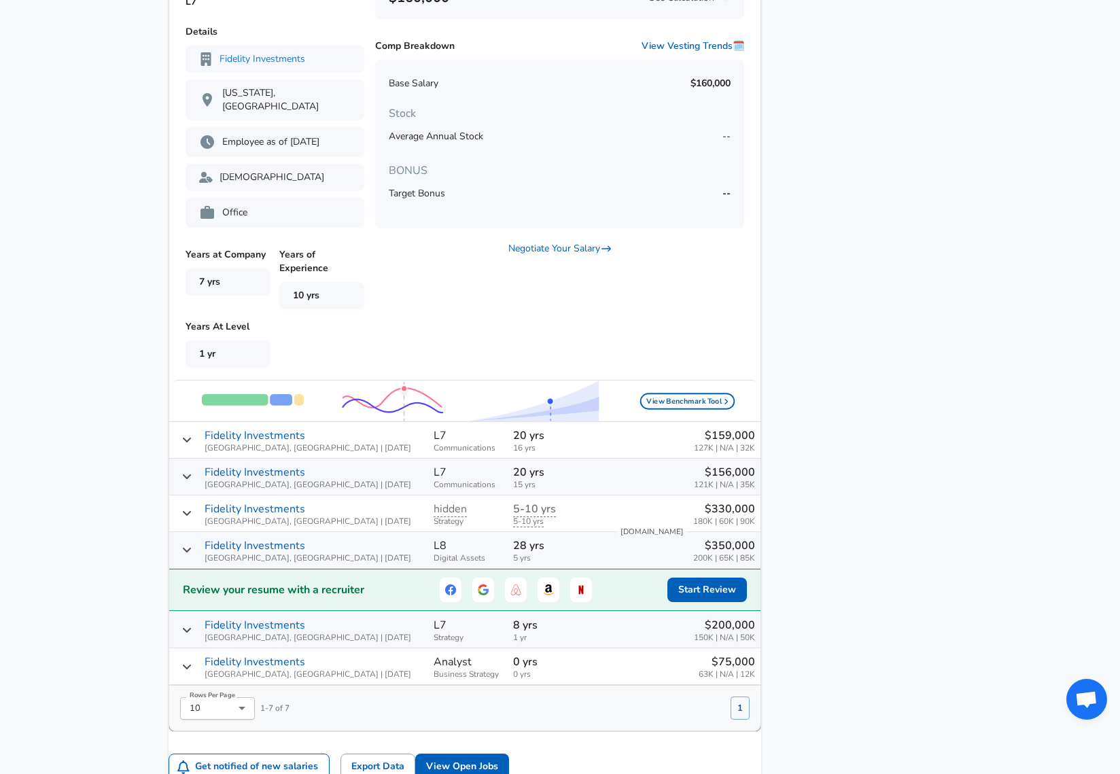
scroll to position [884, 0]
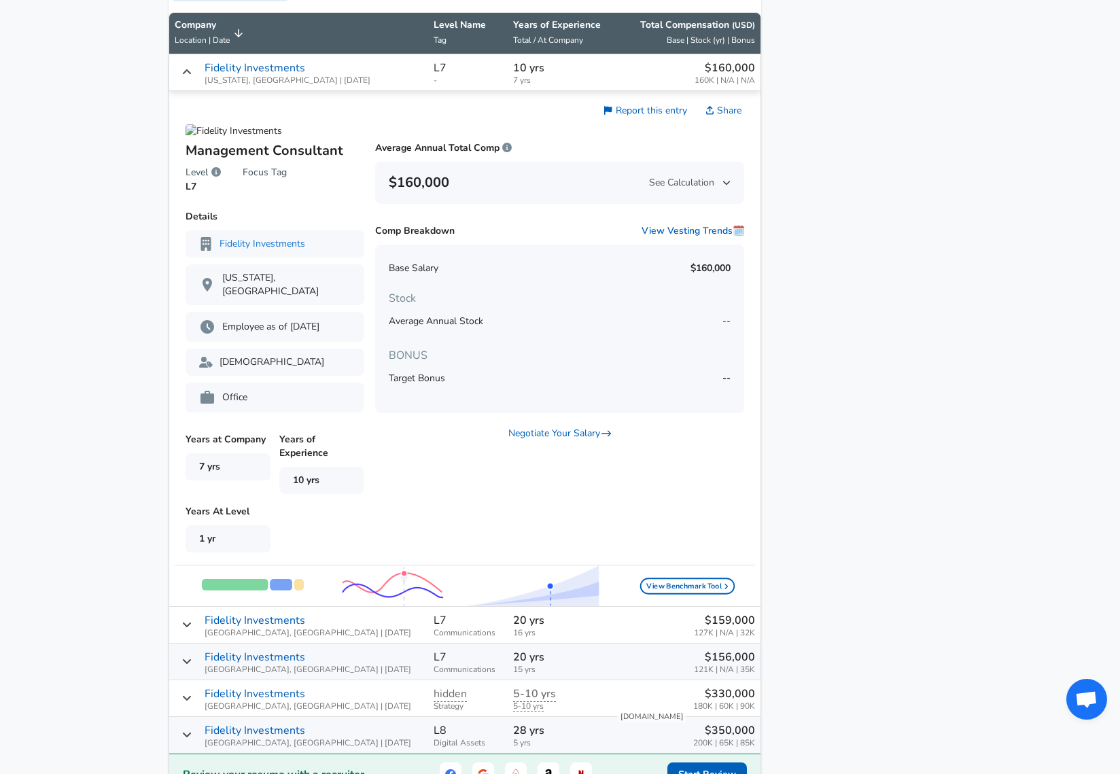
click at [266, 161] on p "Management Consultant" at bounding box center [275, 151] width 179 height 20
click at [275, 75] on p "Fidelity Investments" at bounding box center [255, 68] width 101 height 16
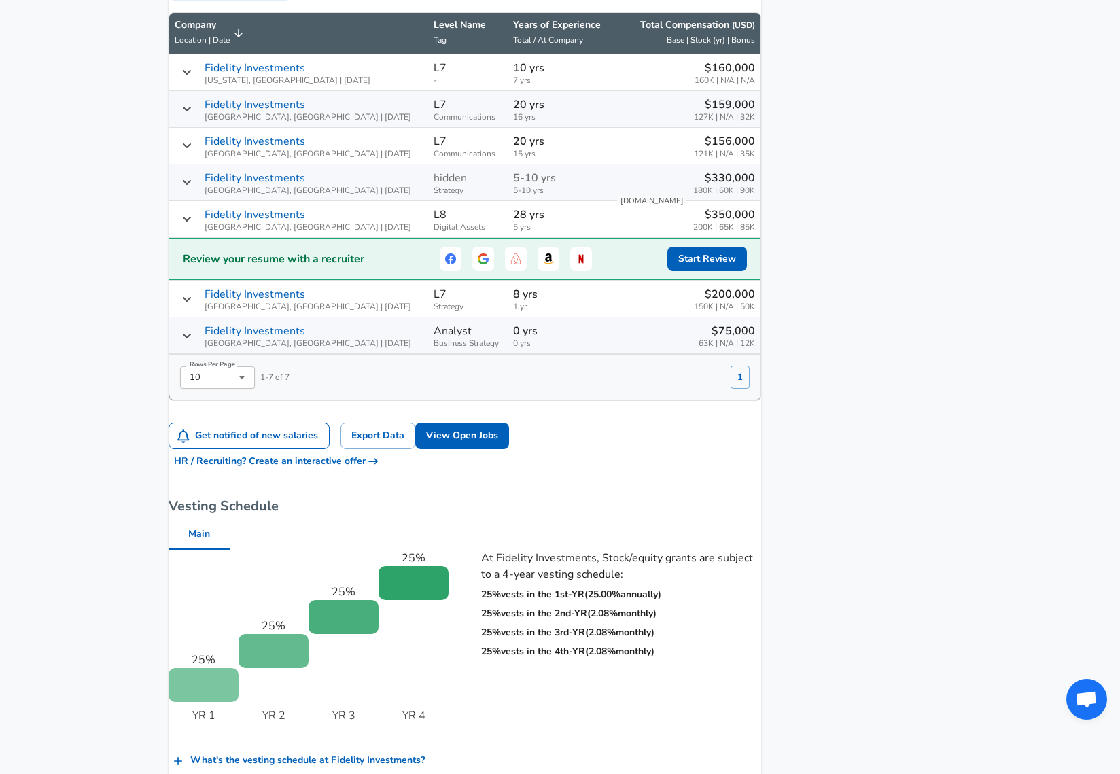
click at [251, 113] on p "Fidelity Investments" at bounding box center [255, 105] width 101 height 16
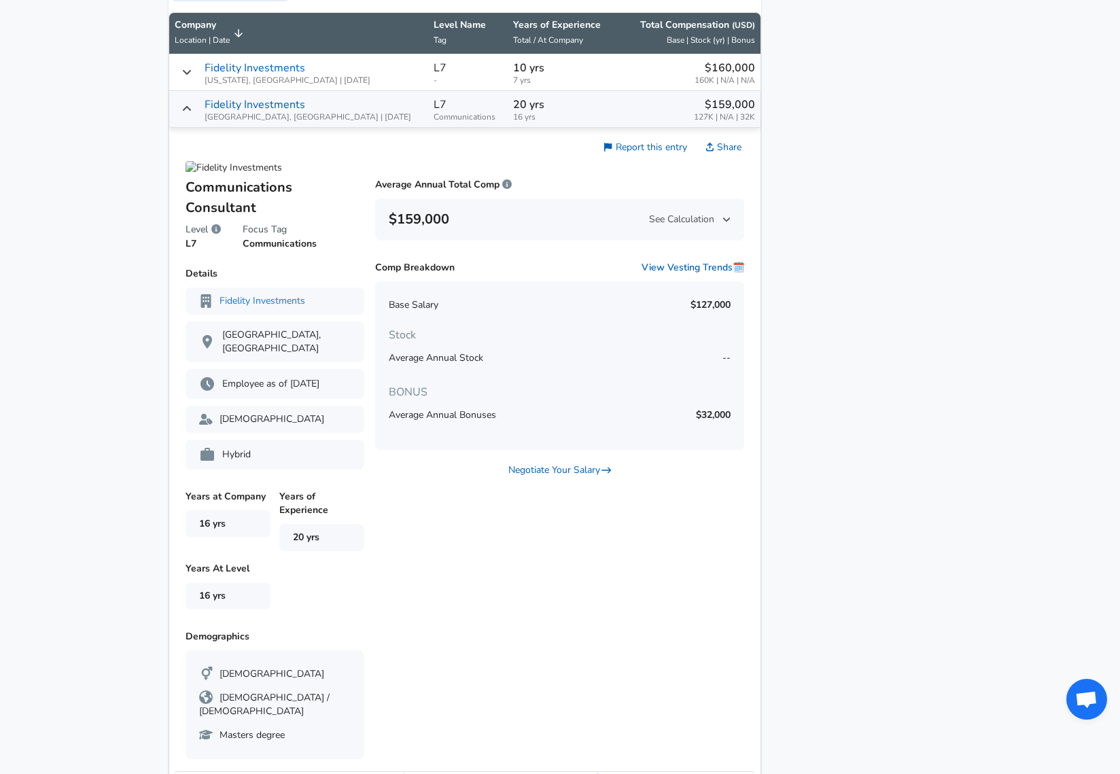
click at [251, 113] on p "Fidelity Investments" at bounding box center [255, 105] width 101 height 16
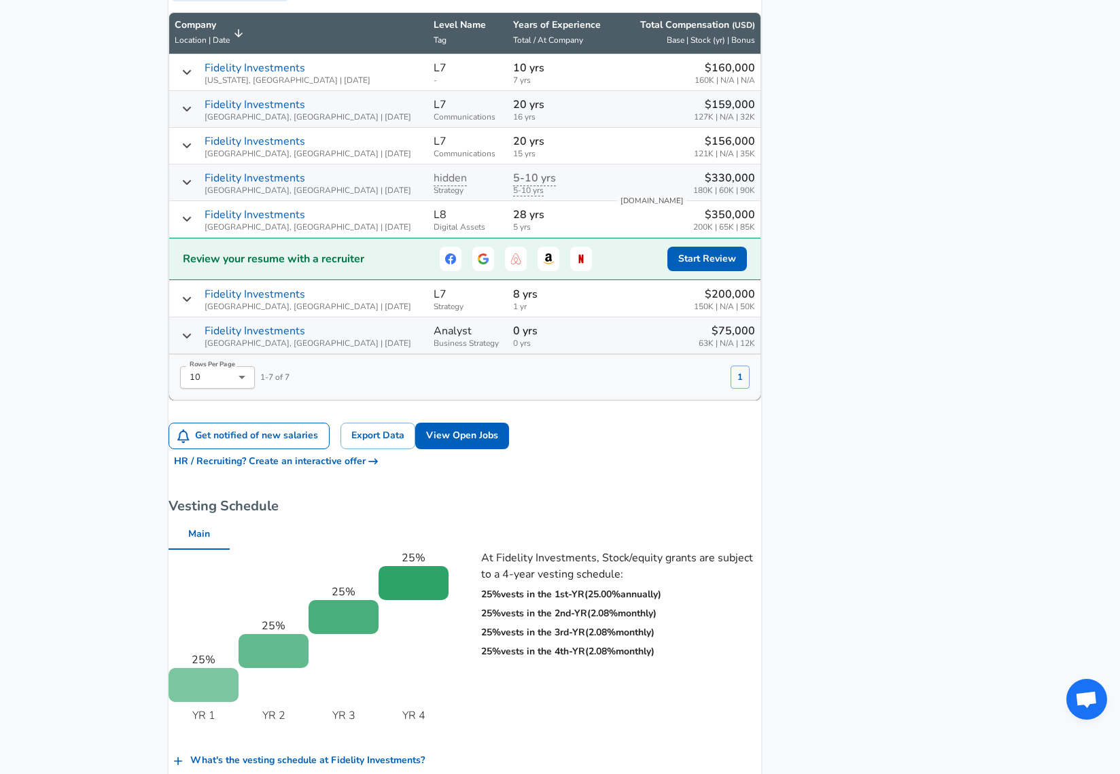
click at [254, 150] on p "Fidelity Investments" at bounding box center [255, 141] width 101 height 16
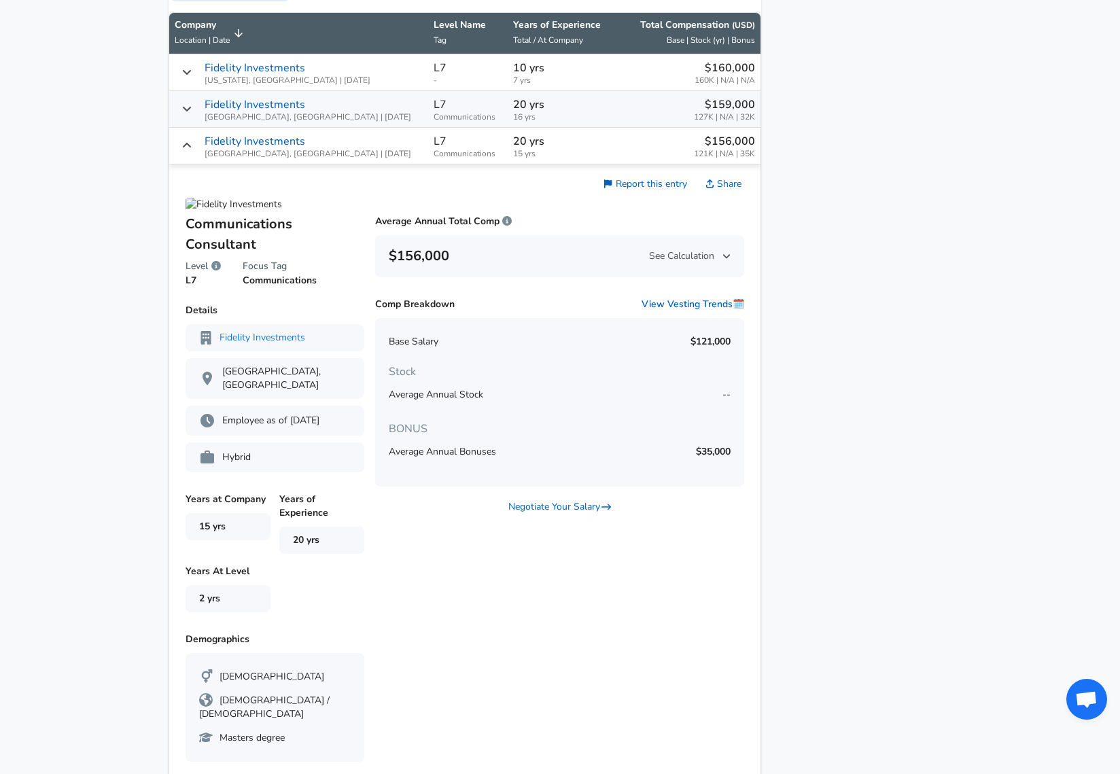
click at [254, 148] on p "Fidelity Investments" at bounding box center [255, 141] width 101 height 16
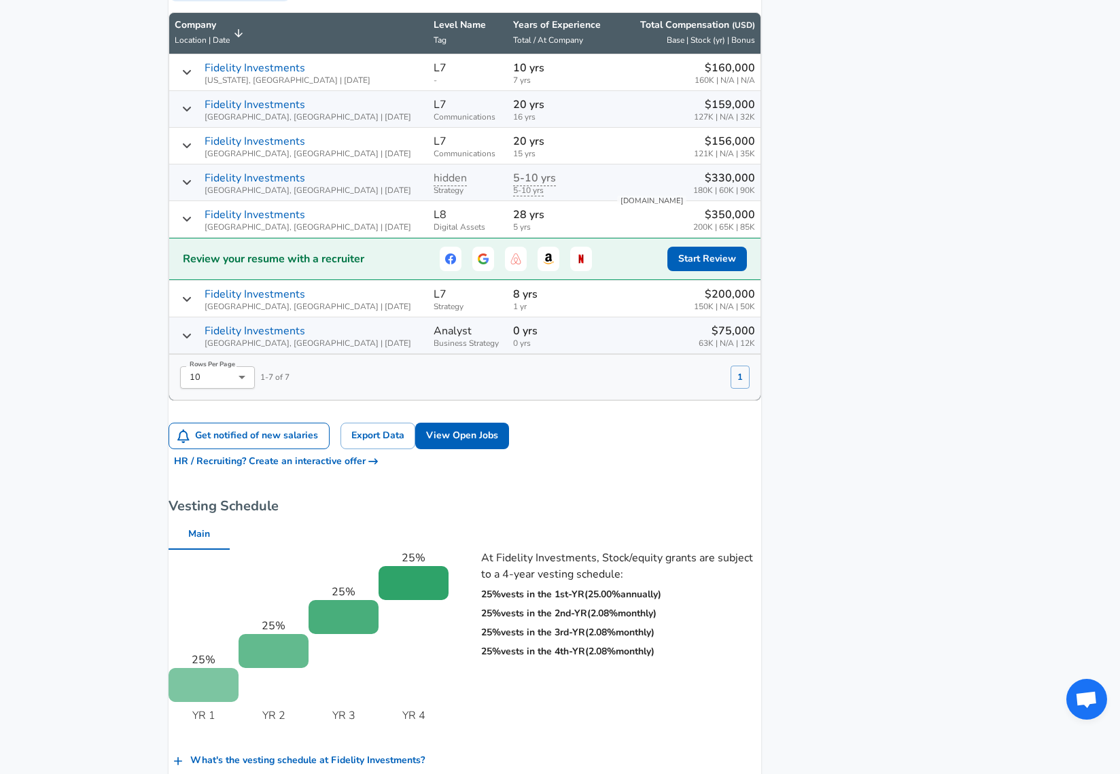
click at [253, 195] on span "Boston, MA | 05/09/2024" at bounding box center [308, 190] width 207 height 9
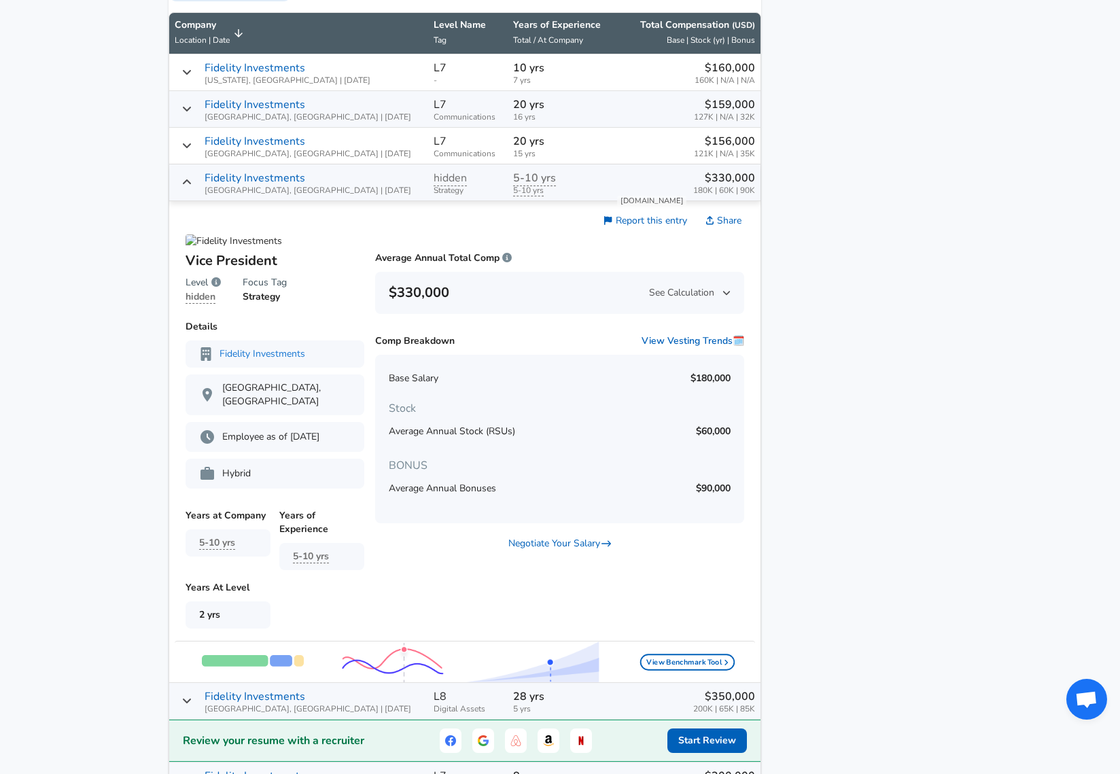
click at [253, 195] on span "Boston, MA | 05/09/2024" at bounding box center [308, 190] width 207 height 9
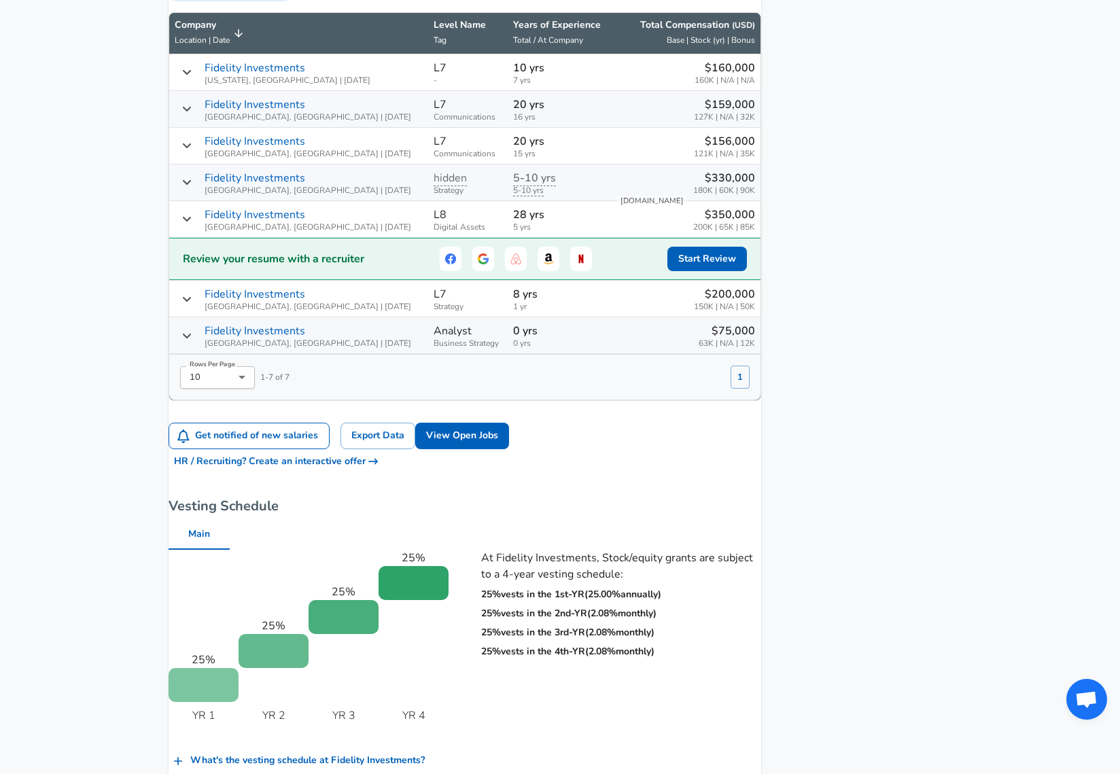
click at [261, 223] on p "Fidelity Investments" at bounding box center [255, 215] width 101 height 16
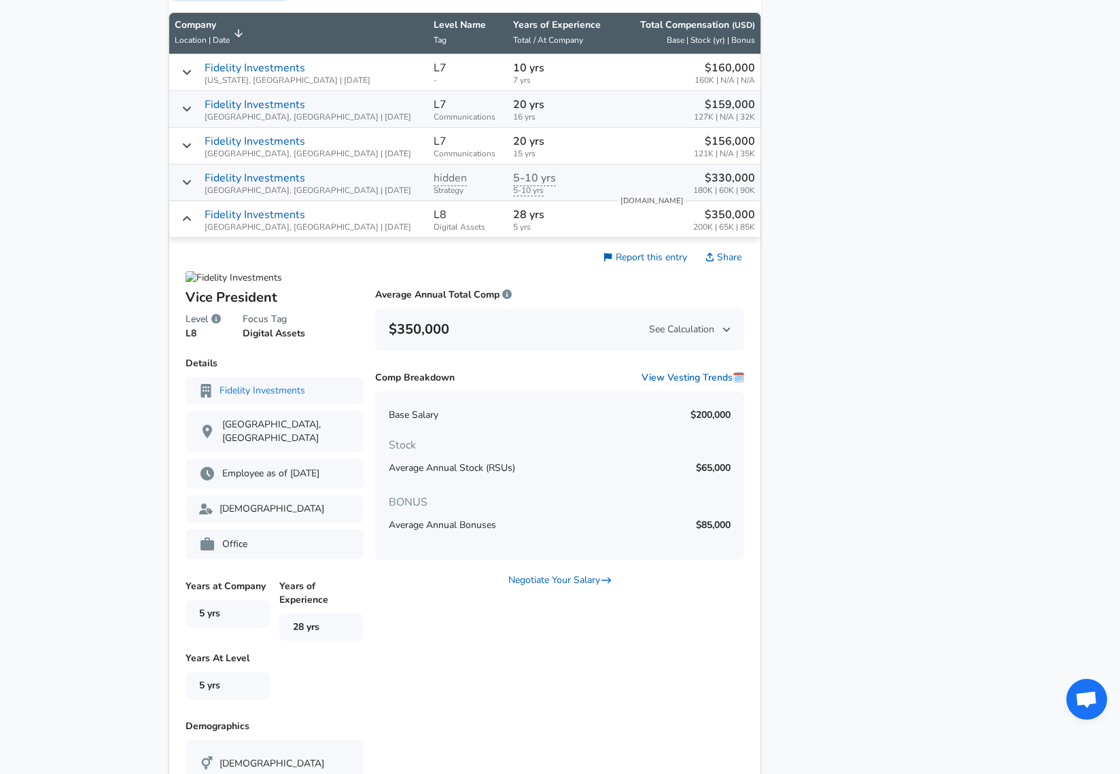
click at [259, 223] on p "Fidelity Investments" at bounding box center [255, 215] width 101 height 16
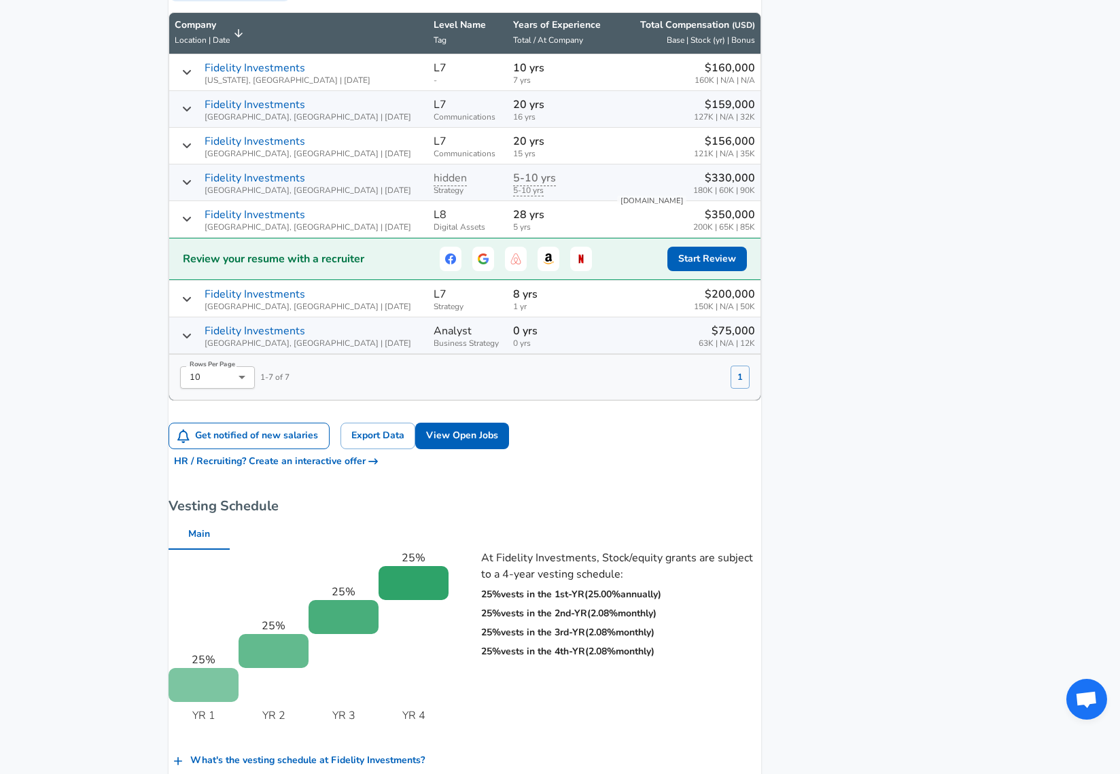
click at [262, 300] on p "Fidelity Investments" at bounding box center [255, 294] width 101 height 16
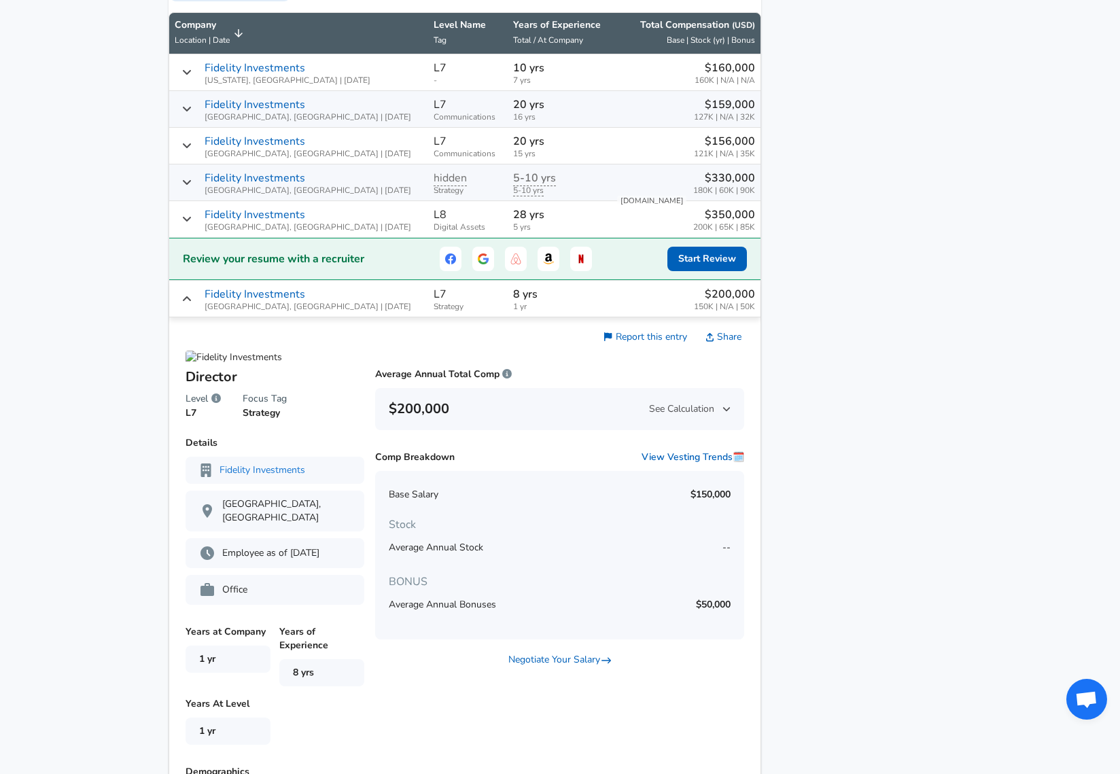
click at [262, 302] on p "Fidelity Investments" at bounding box center [255, 294] width 101 height 16
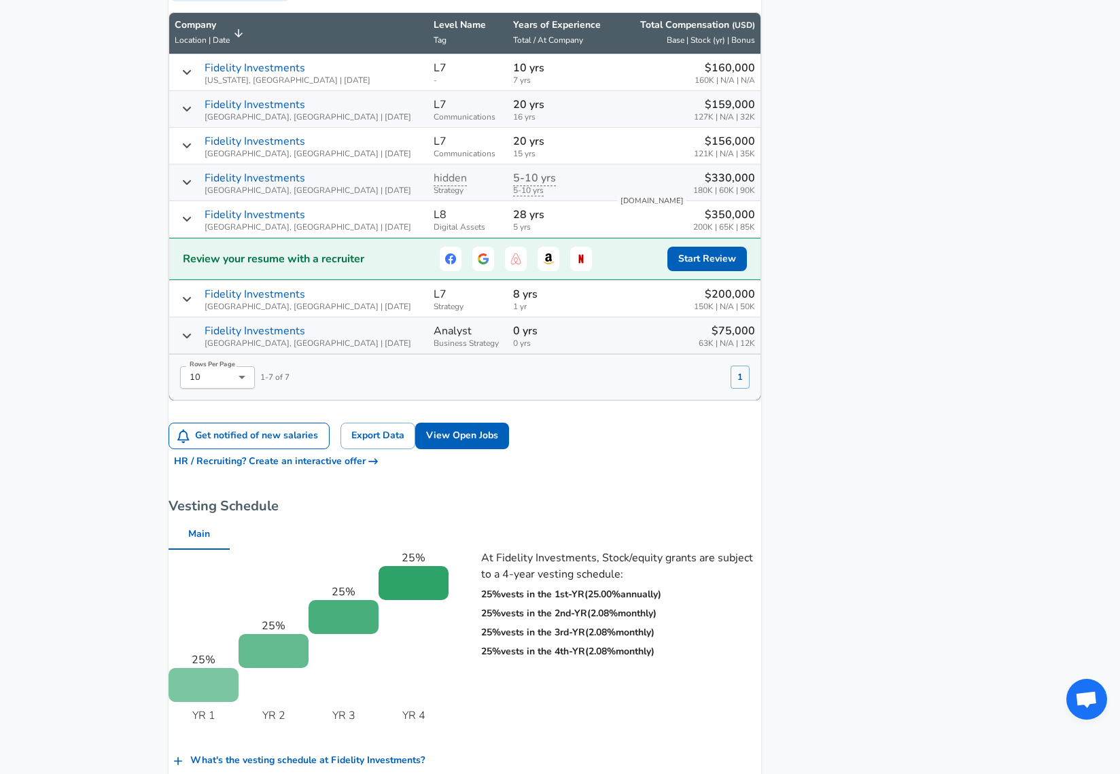
click at [268, 311] on span "Boston, MA | 03/04/2024" at bounding box center [308, 306] width 207 height 9
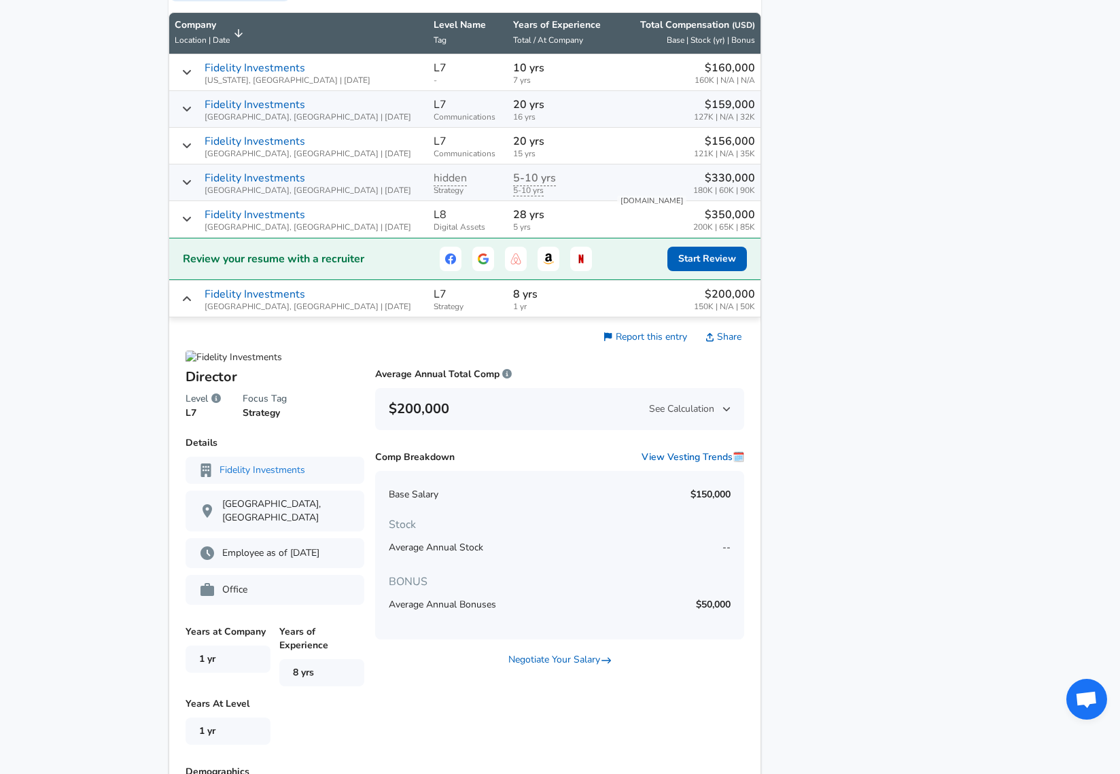
click at [267, 311] on span "Boston, MA | 03/04/2024" at bounding box center [308, 306] width 207 height 9
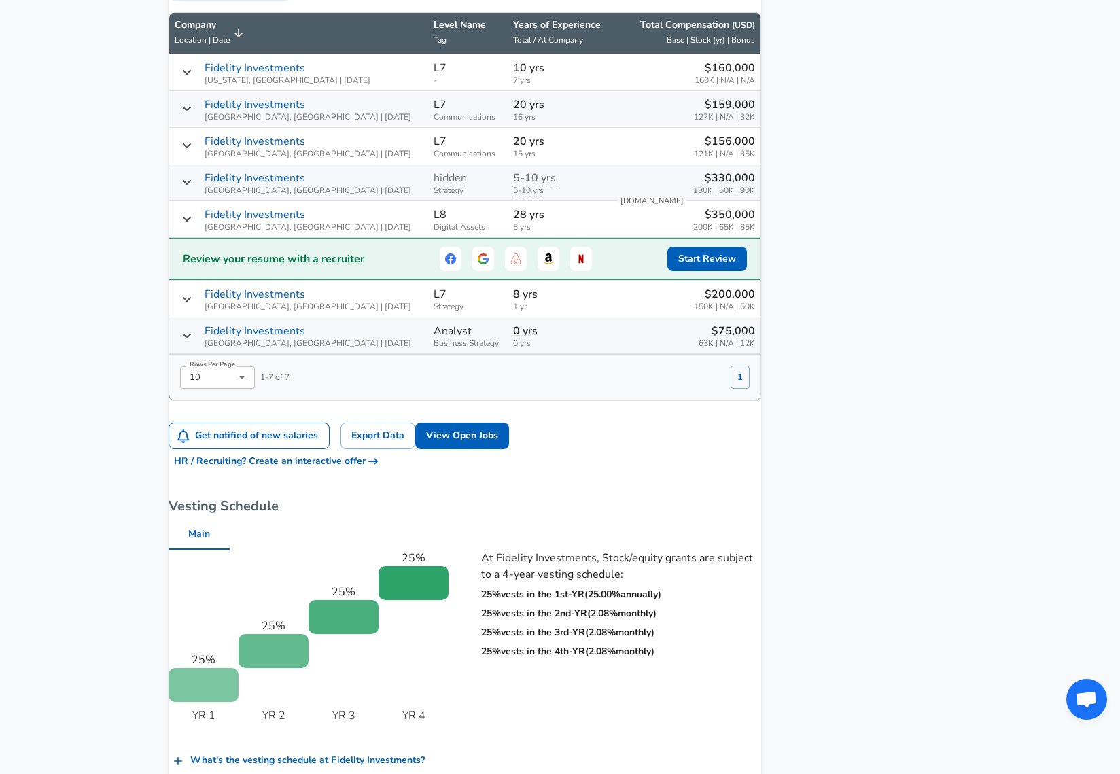
click at [269, 339] on p "Fidelity Investments" at bounding box center [255, 331] width 101 height 16
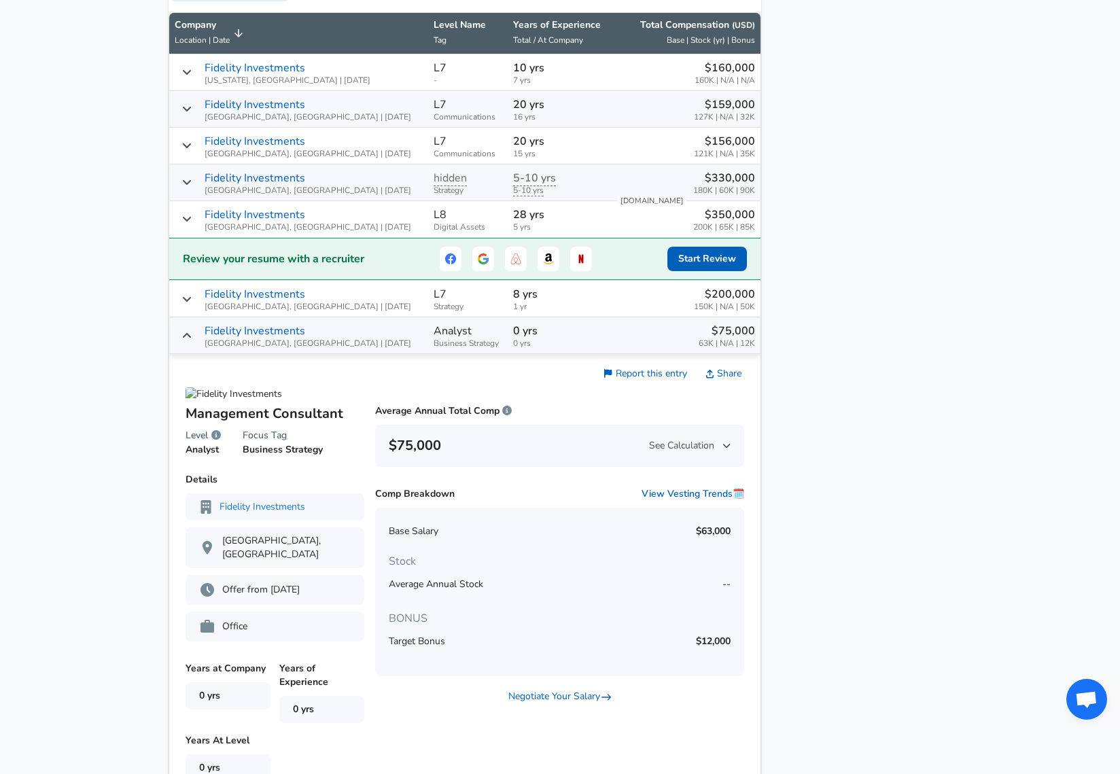
click at [828, 381] on aside "Featured Jobs Environmental Claim Consultant or Specialist - Complex... The Har…" at bounding box center [856, 450] width 190 height 2300
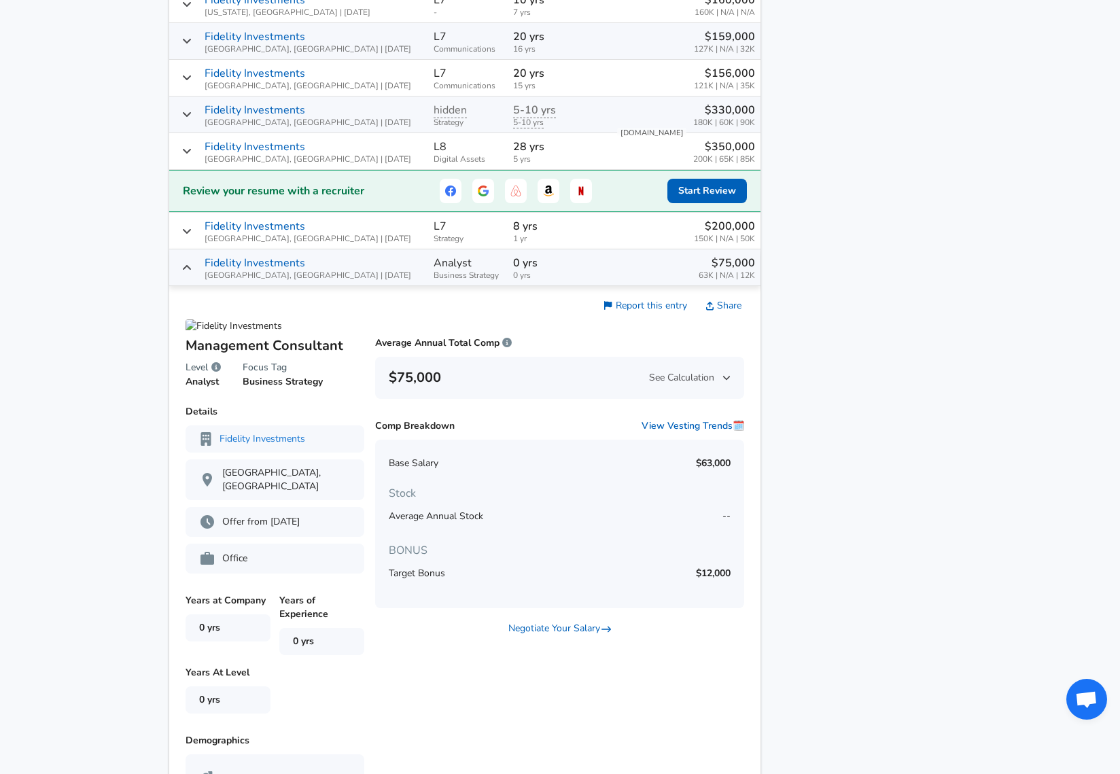
click at [828, 381] on aside "Featured Jobs Environmental Claim Consultant or Specialist - Complex... The Har…" at bounding box center [856, 382] width 190 height 2300
